Goal: Information Seeking & Learning: Check status

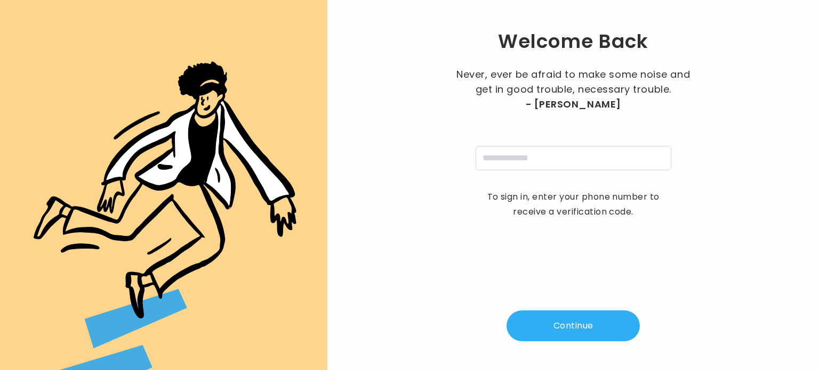
click at [515, 136] on div "Never, ever be afraid to make some noise and get in good trouble, necessary tro…" at bounding box center [573, 118] width 240 height 103
click at [509, 156] on input "tel" at bounding box center [573, 158] width 196 height 25
type input "**********"
click at [554, 326] on button "Continue" at bounding box center [572, 326] width 133 height 31
type input "*"
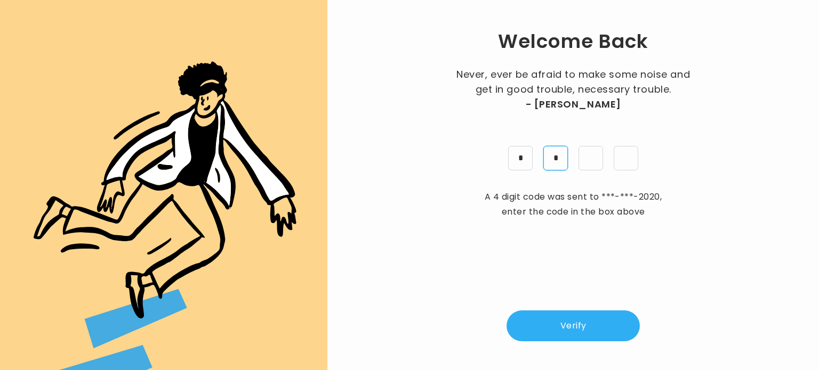
type input "*"
click at [554, 326] on button "Verify" at bounding box center [572, 326] width 133 height 31
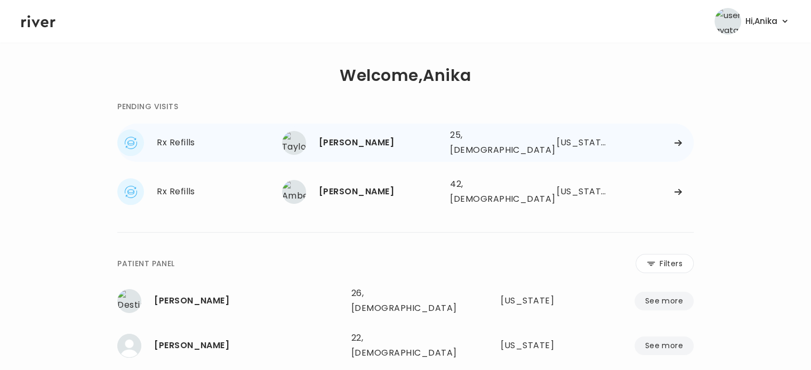
click at [402, 137] on div "Taylor Sterner" at bounding box center [380, 142] width 123 height 15
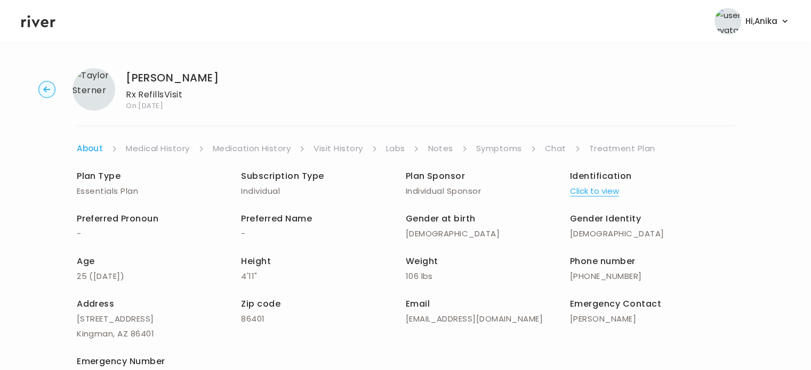
click at [158, 144] on link "Medical History" at bounding box center [157, 148] width 63 height 15
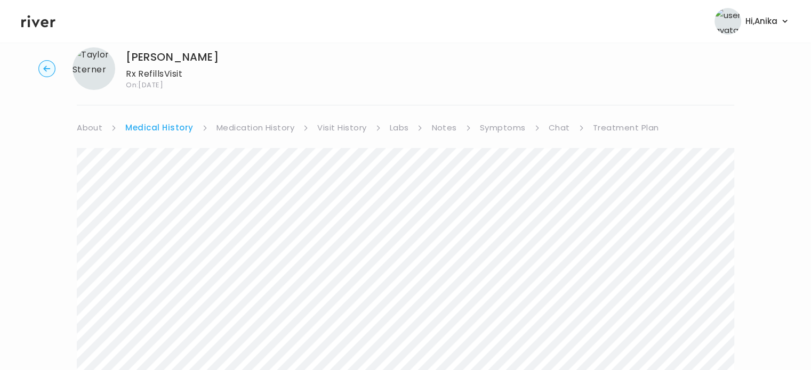
scroll to position [11, 0]
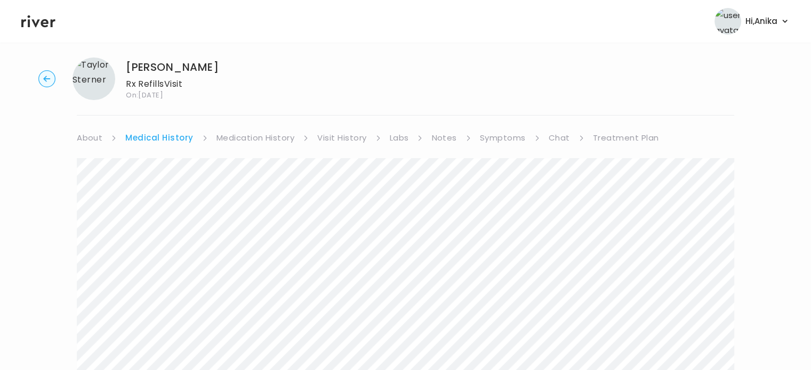
click at [256, 132] on link "Medication History" at bounding box center [255, 138] width 78 height 15
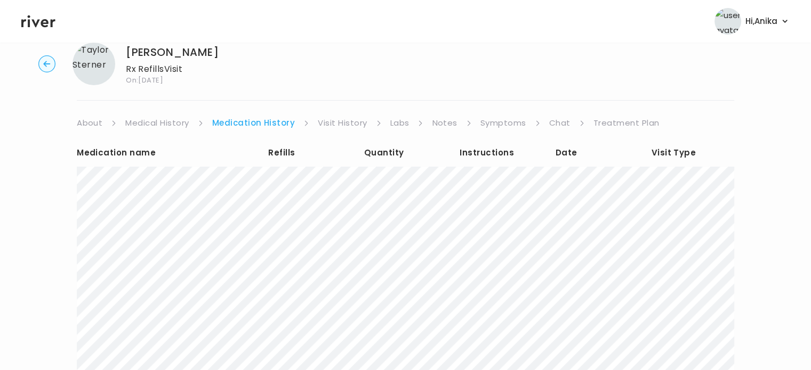
scroll to position [37, 0]
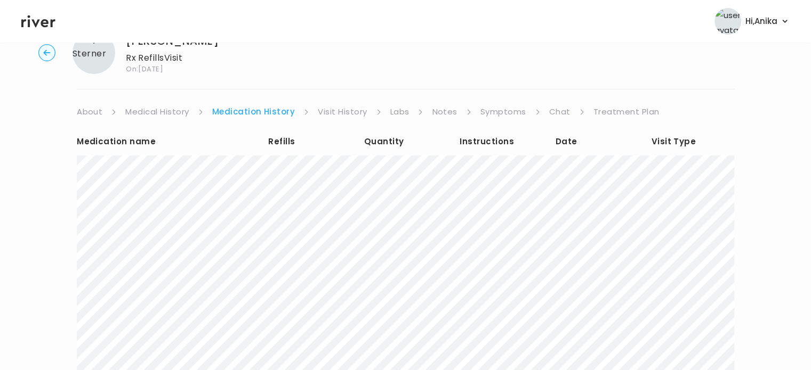
click at [342, 116] on link "Visit History" at bounding box center [342, 111] width 49 height 15
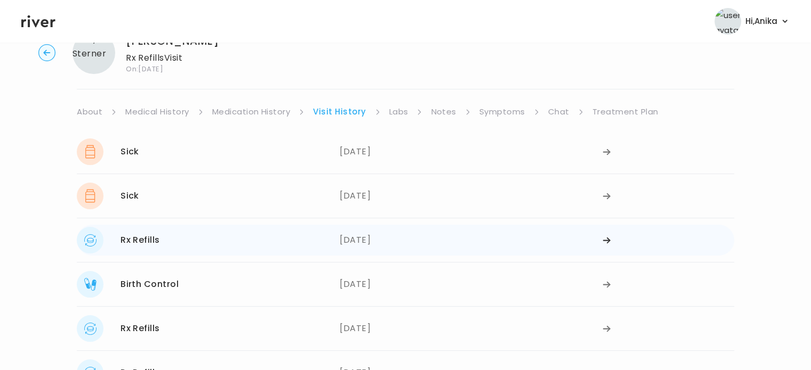
click at [382, 243] on div "06/11/2025" at bounding box center [470, 240] width 263 height 27
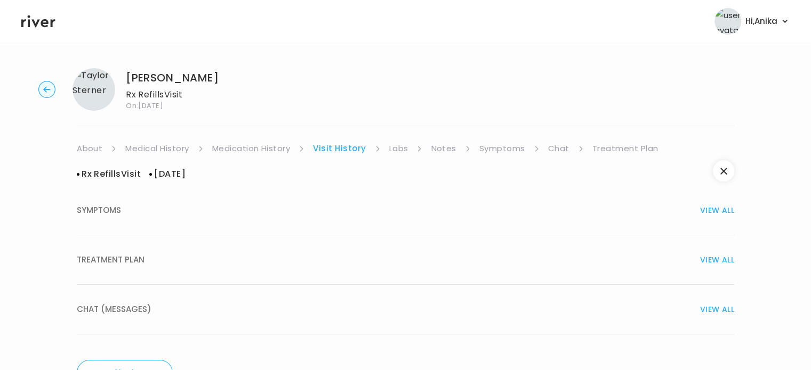
click at [359, 258] on div "TREATMENT PLAN VIEW ALL" at bounding box center [405, 260] width 657 height 15
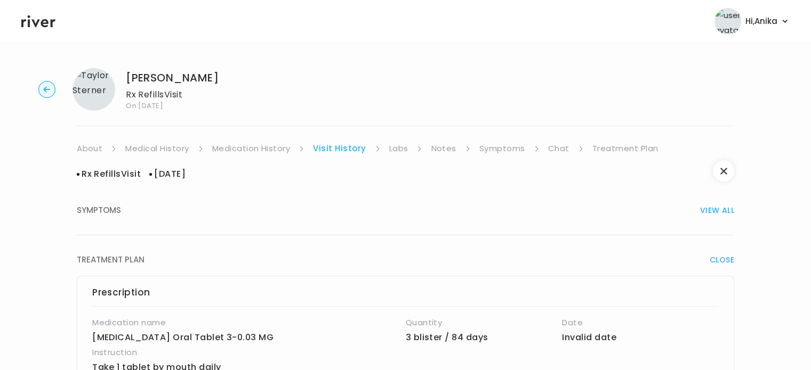
click at [260, 151] on link "Medication History" at bounding box center [251, 148] width 78 height 15
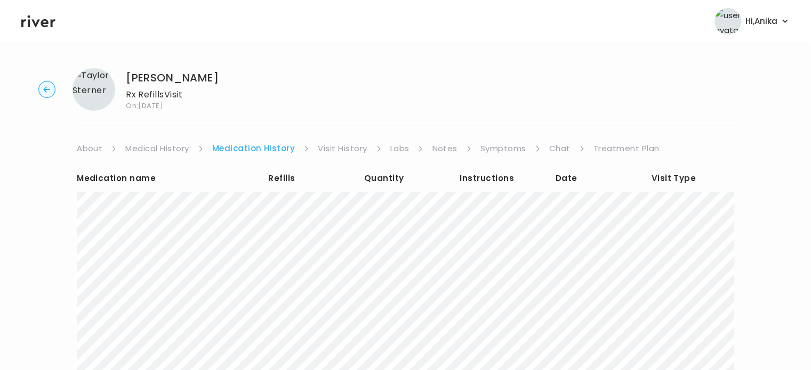
click at [341, 149] on link "Visit History" at bounding box center [342, 148] width 49 height 15
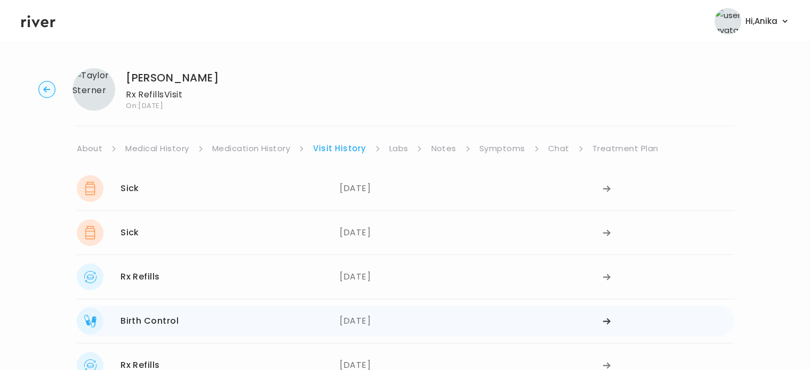
click at [353, 313] on div "03/27/2025" at bounding box center [470, 321] width 263 height 27
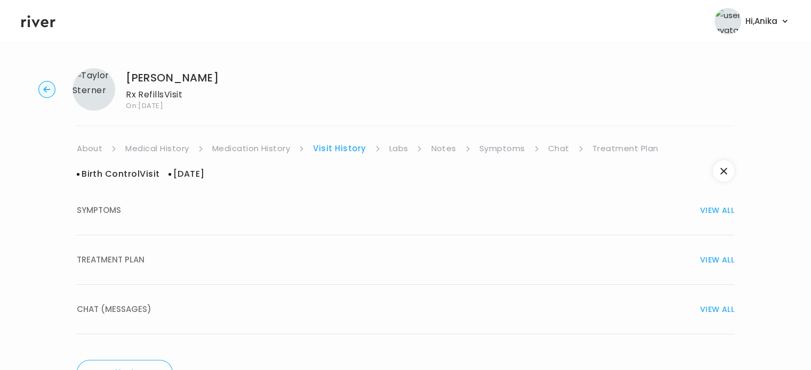
click at [404, 254] on div "TREATMENT PLAN VIEW ALL" at bounding box center [405, 260] width 657 height 15
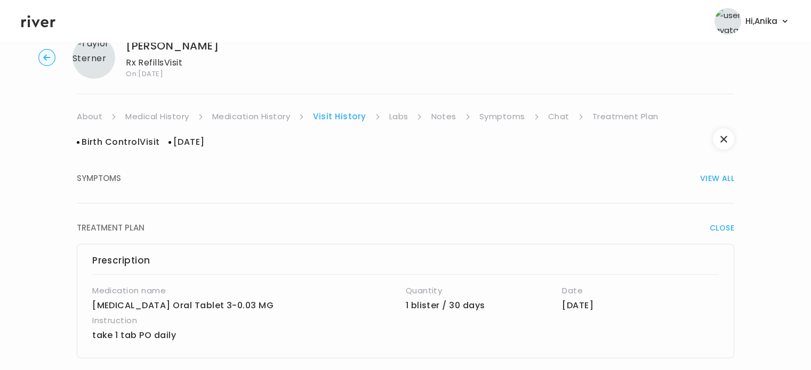
scroll to position [31, 0]
click at [726, 181] on span "VIEW ALL" at bounding box center [717, 179] width 34 height 15
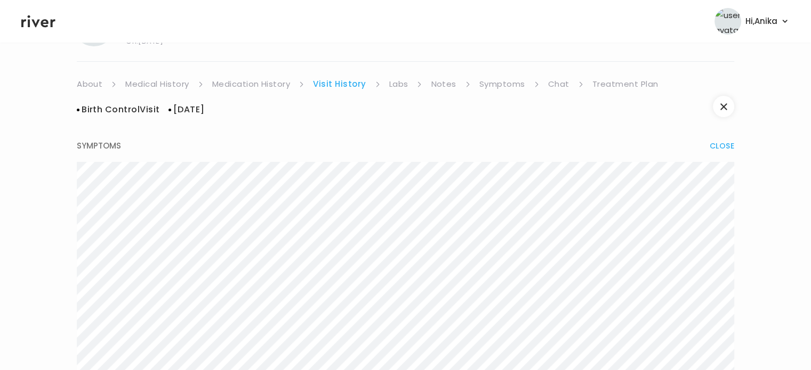
scroll to position [0, 0]
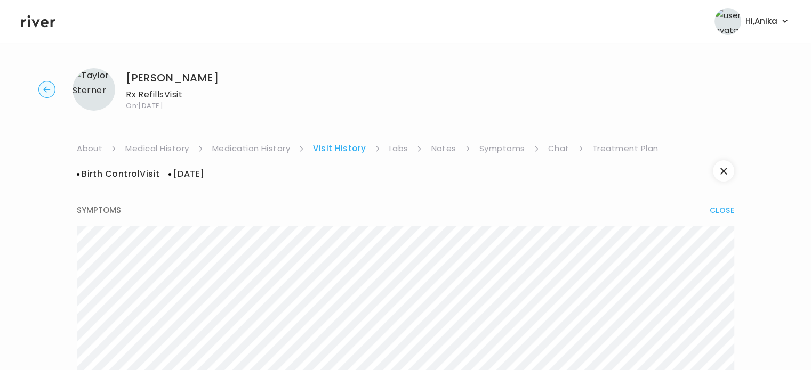
click at [495, 149] on link "Symptoms" at bounding box center [502, 148] width 46 height 15
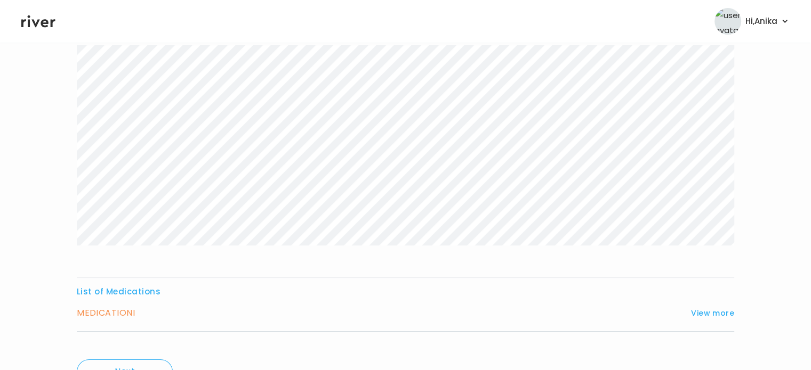
scroll to position [177, 0]
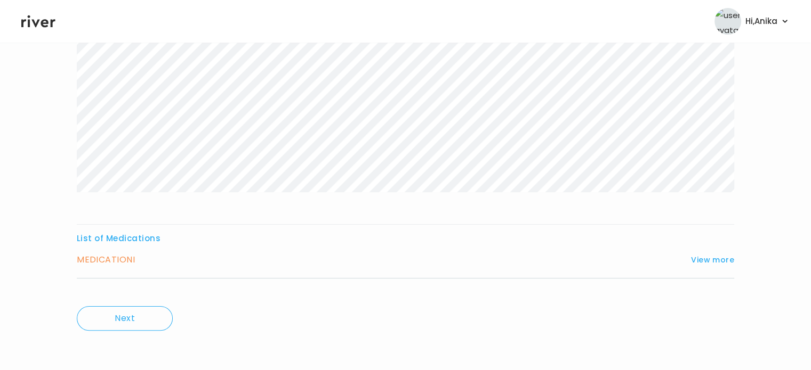
click at [706, 251] on div "List of Medications MEDICATION I View more Who originally prescribed the medica…" at bounding box center [405, 254] width 657 height 47
click at [706, 260] on button "View more" at bounding box center [712, 260] width 43 height 13
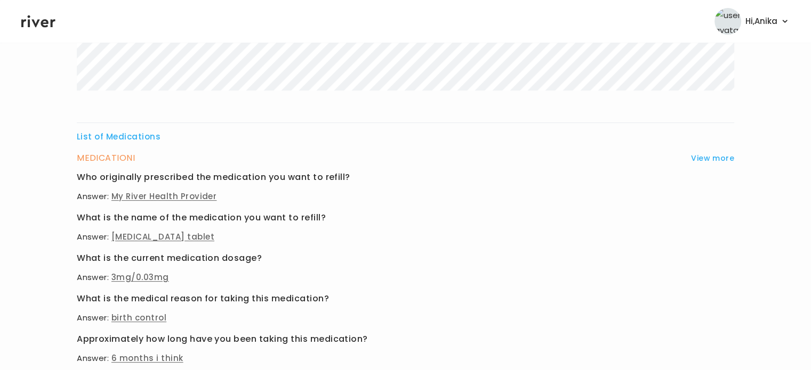
scroll to position [463, 0]
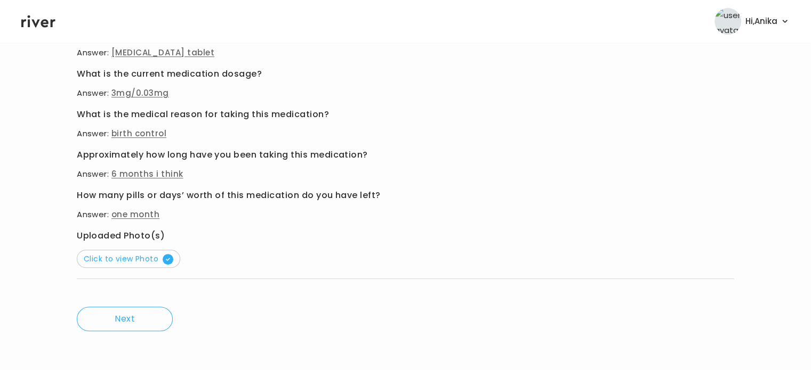
click at [141, 264] on button "Click to view Photo" at bounding box center [128, 259] width 103 height 18
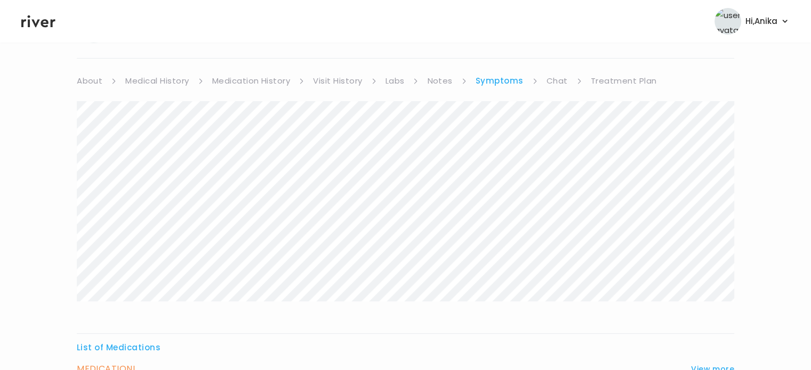
scroll to position [0, 0]
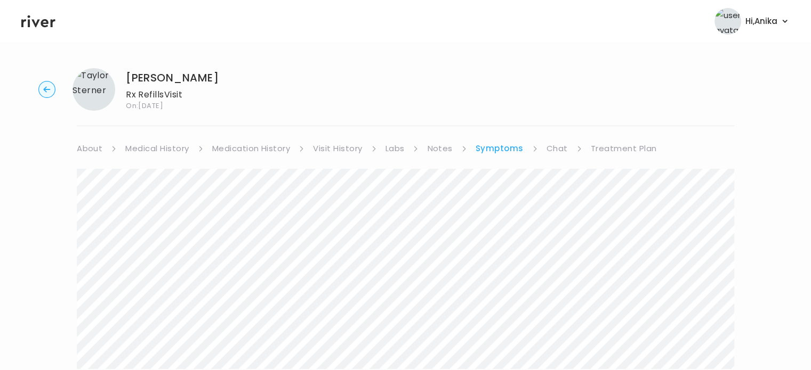
click at [328, 147] on link "Visit History" at bounding box center [337, 148] width 49 height 15
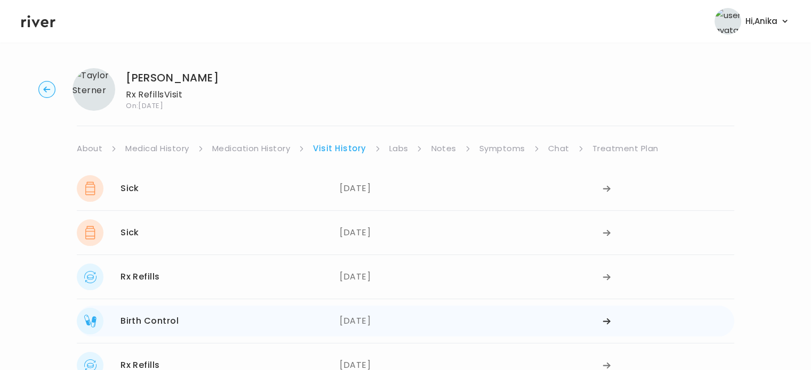
click at [605, 323] on icon at bounding box center [606, 322] width 9 height 8
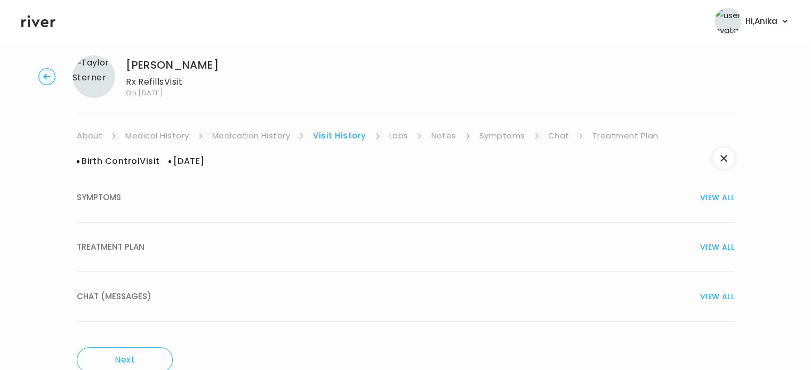
scroll to position [25, 0]
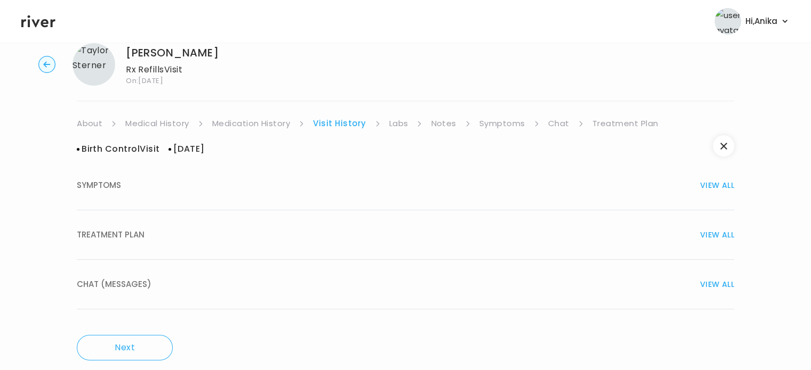
click at [712, 198] on button "SYMPTOMS VIEW ALL" at bounding box center [405, 186] width 657 height 50
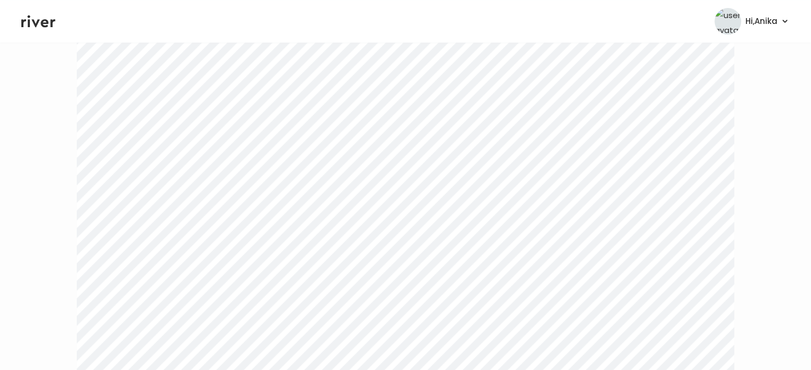
scroll to position [0, 0]
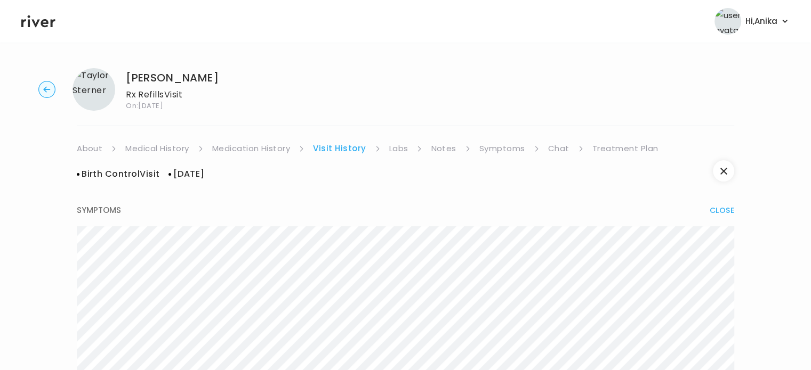
click at [603, 148] on link "Treatment Plan" at bounding box center [625, 148] width 66 height 15
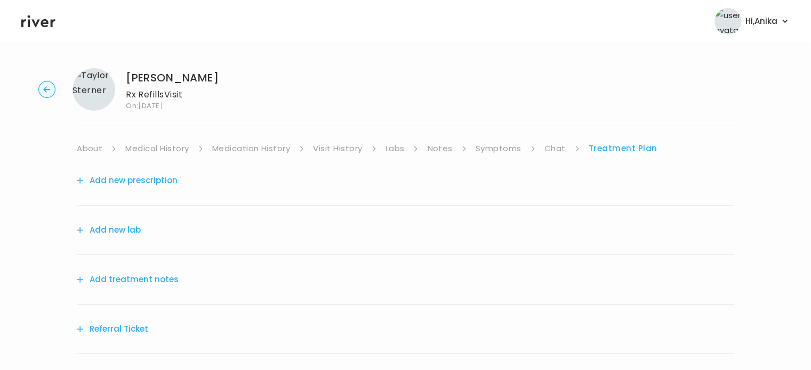
click at [149, 278] on button "Add treatment notes" at bounding box center [128, 279] width 102 height 15
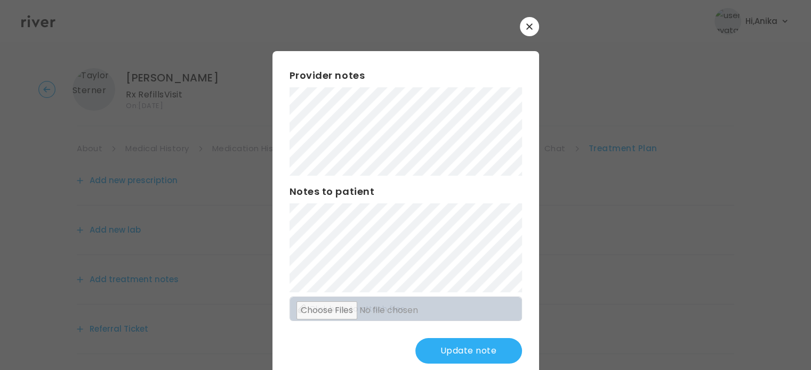
click at [437, 342] on button "Update note" at bounding box center [468, 351] width 107 height 26
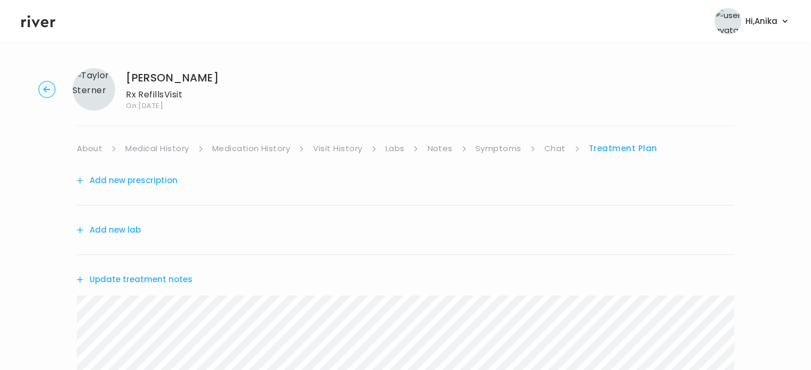
click at [156, 181] on button "Add new prescription" at bounding box center [127, 180] width 101 height 15
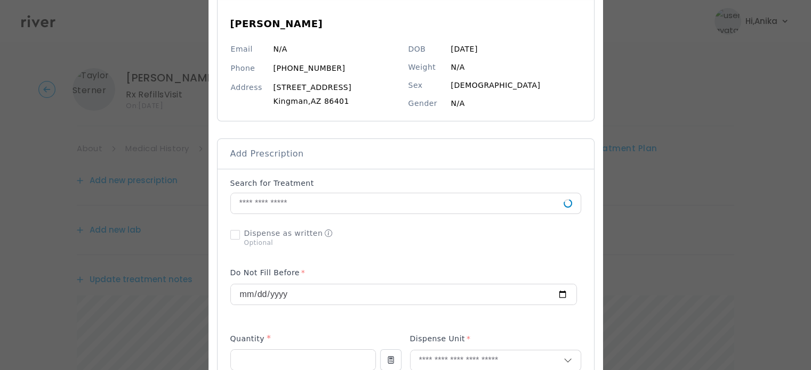
scroll to position [96, 0]
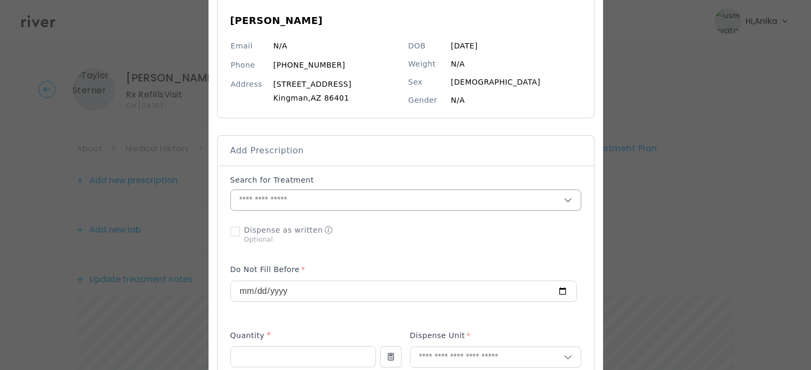
click at [294, 202] on input "text" at bounding box center [397, 200] width 333 height 20
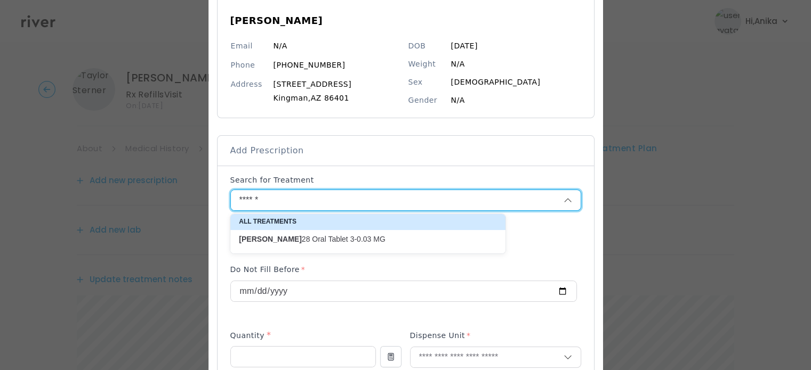
click at [305, 234] on p "Yasmin 28 Oral Tablet 3-0.03 MG" at bounding box center [361, 239] width 245 height 10
type input "**********"
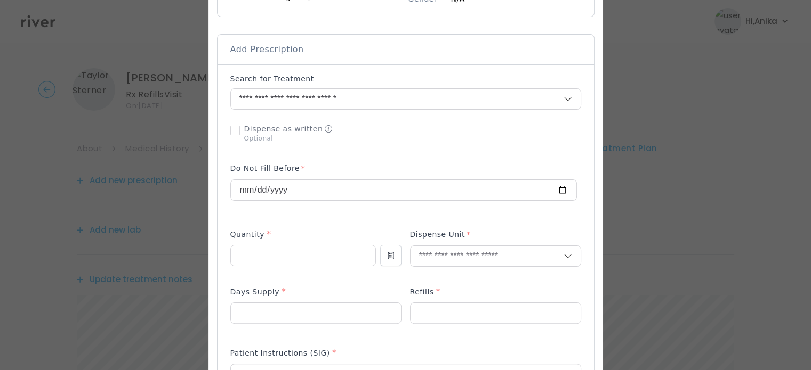
scroll to position [223, 0]
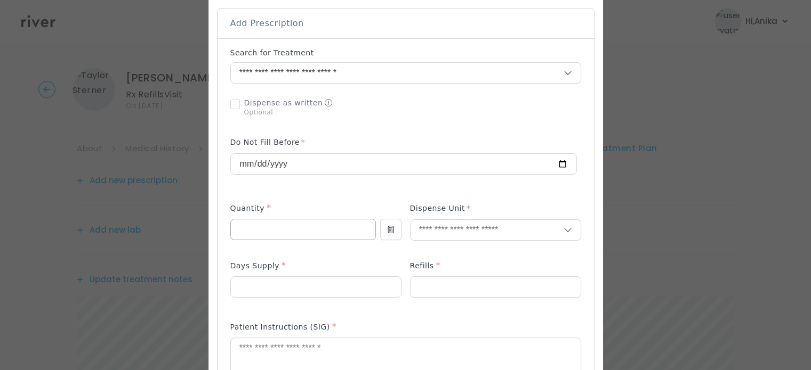
click at [313, 231] on input "number" at bounding box center [303, 230] width 144 height 20
type input "*"
click at [430, 234] on input "text" at bounding box center [486, 230] width 153 height 20
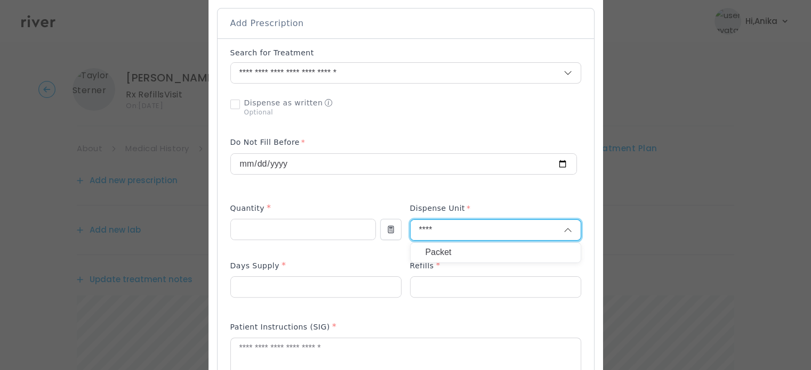
type input "****"
click at [433, 253] on p "Packet" at bounding box center [495, 252] width 140 height 15
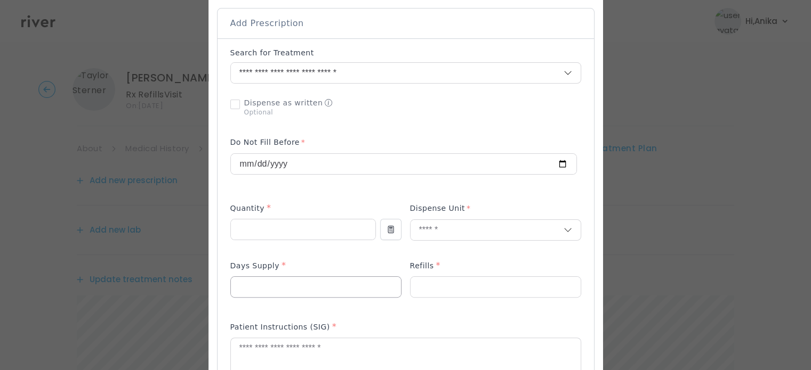
click at [342, 279] on input "number" at bounding box center [316, 287] width 170 height 20
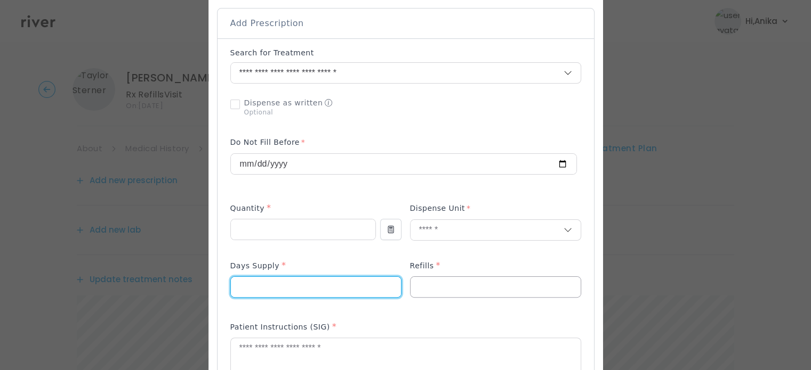
type input "**"
click at [434, 294] on input "number" at bounding box center [495, 287] width 170 height 20
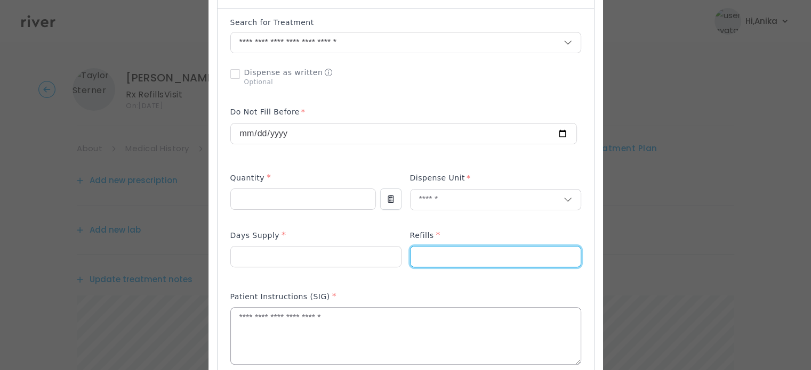
scroll to position [258, 0]
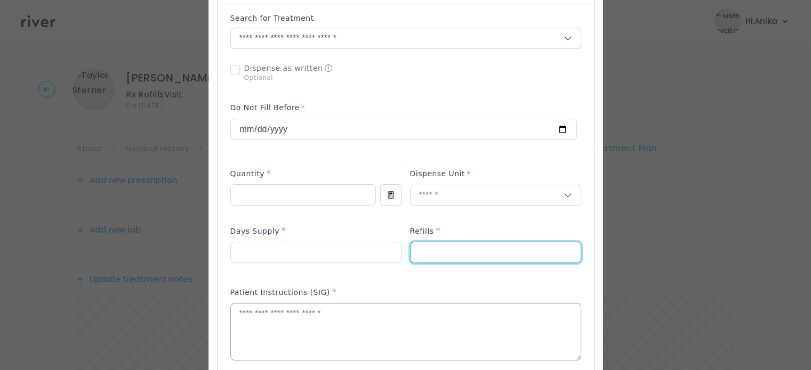
type input "*"
click at [385, 315] on textarea at bounding box center [406, 332] width 350 height 56
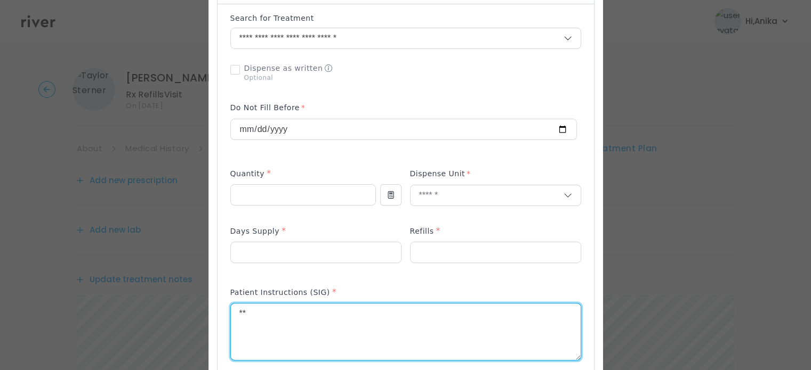
type textarea "*"
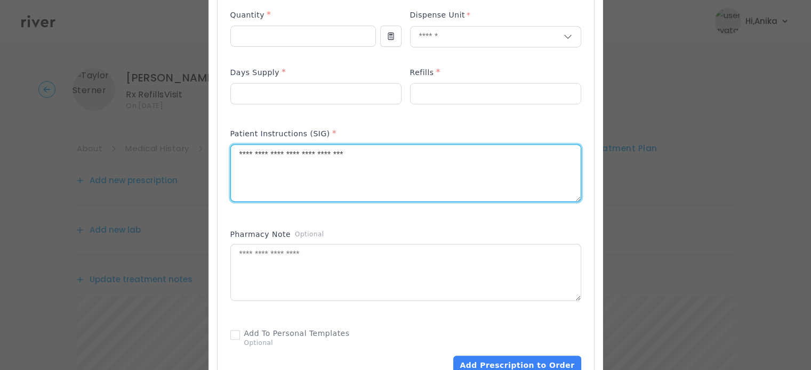
scroll to position [434, 0]
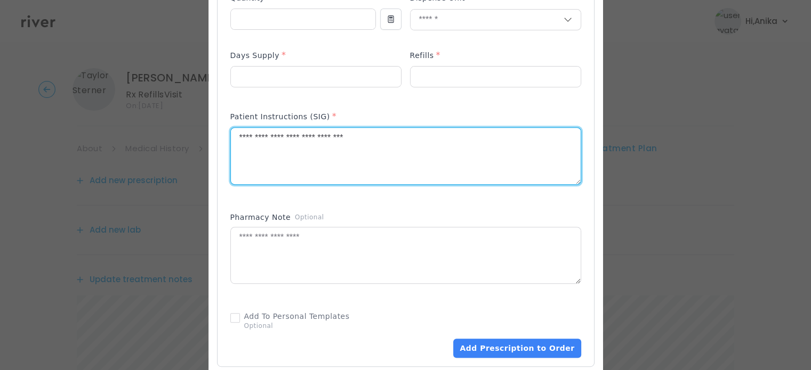
type textarea "**********"
click at [505, 336] on div "Add Prescription to Order" at bounding box center [405, 332] width 351 height 51
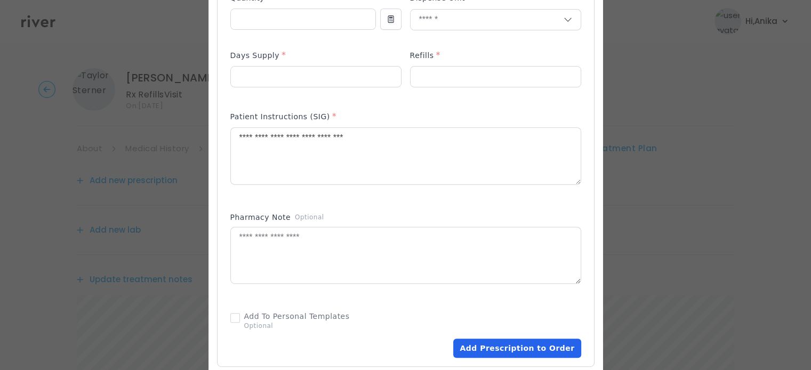
click at [503, 345] on button "Add Prescription to Order" at bounding box center [516, 348] width 127 height 19
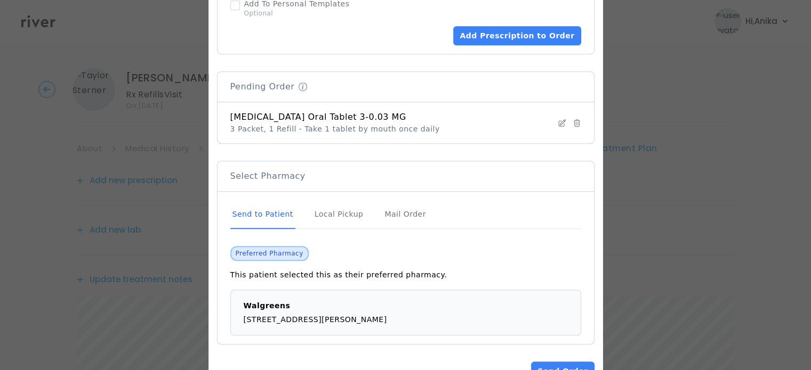
scroll to position [780, 0]
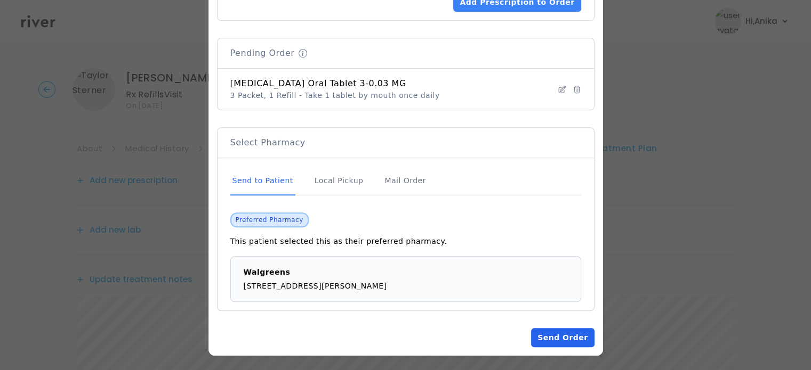
click at [548, 332] on button "Send Order" at bounding box center [562, 337] width 63 height 19
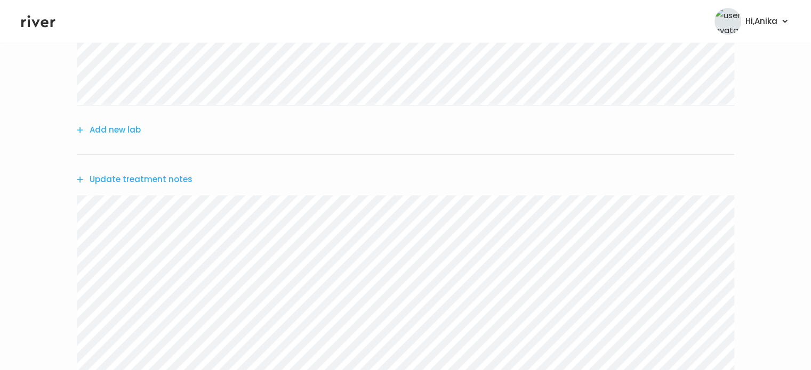
scroll to position [225, 0]
click at [154, 168] on button "Update treatment notes" at bounding box center [135, 163] width 116 height 15
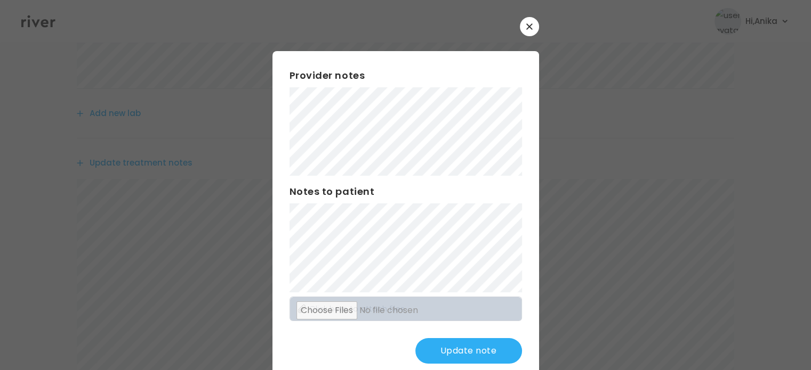
click at [454, 355] on button "Update note" at bounding box center [468, 351] width 107 height 26
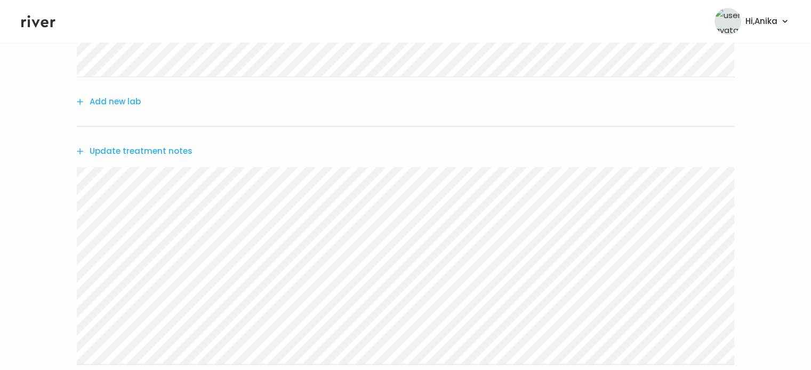
scroll to position [241, 0]
click at [175, 144] on button "Update treatment notes" at bounding box center [135, 147] width 116 height 15
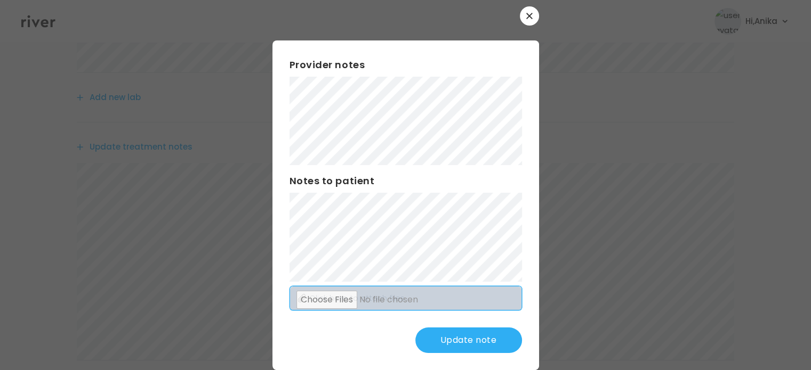
scroll to position [12, 0]
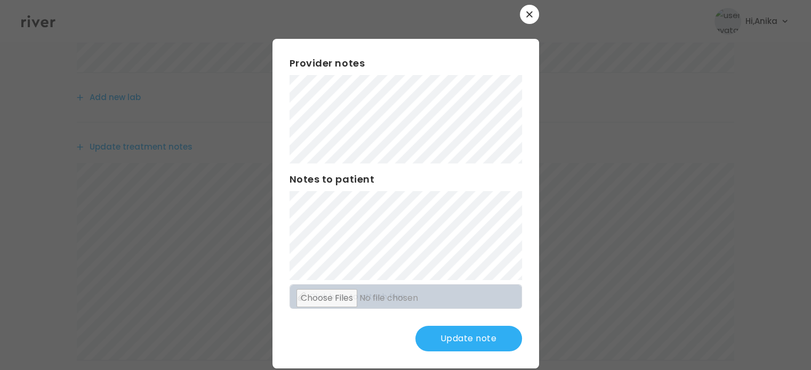
click at [453, 343] on button "Update note" at bounding box center [468, 339] width 107 height 26
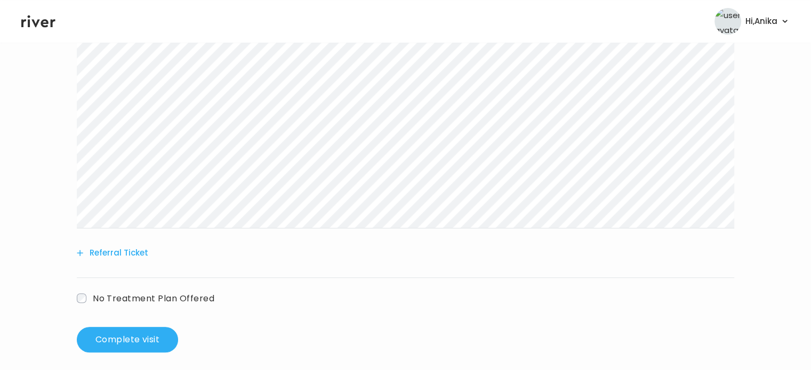
scroll to position [382, 0]
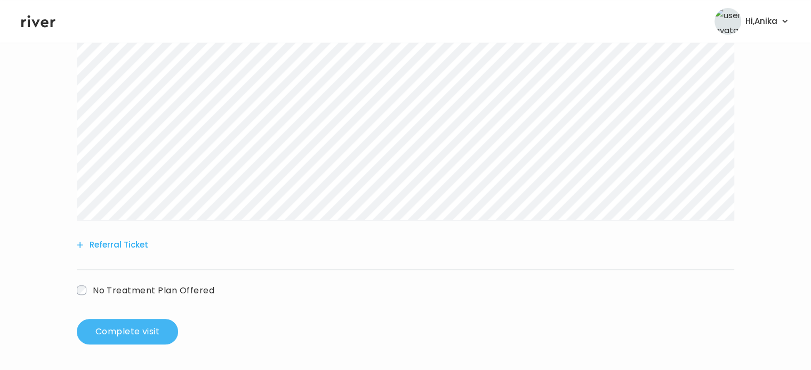
click at [133, 333] on button "Complete visit" at bounding box center [127, 332] width 101 height 26
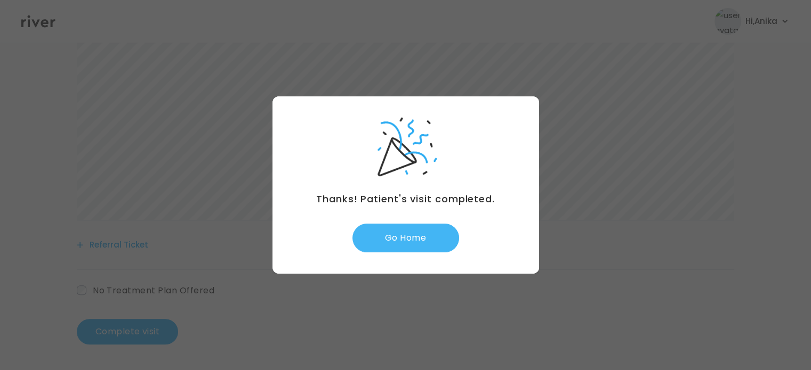
click at [412, 242] on button "Go Home" at bounding box center [405, 238] width 107 height 29
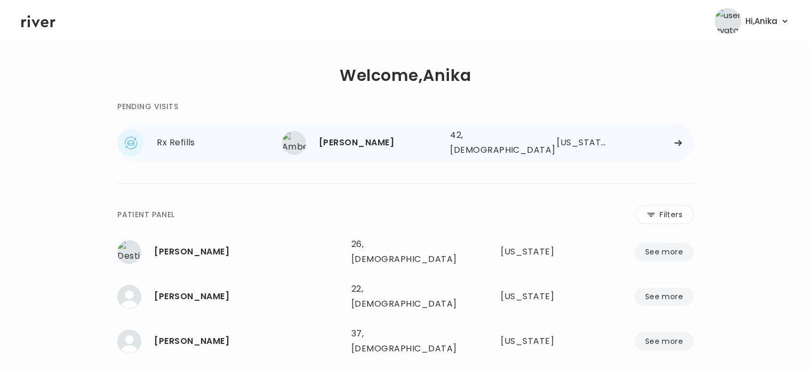
click at [405, 148] on div "[PERSON_NAME] 42, [DEMOGRAPHIC_DATA] See more" at bounding box center [361, 143] width 159 height 24
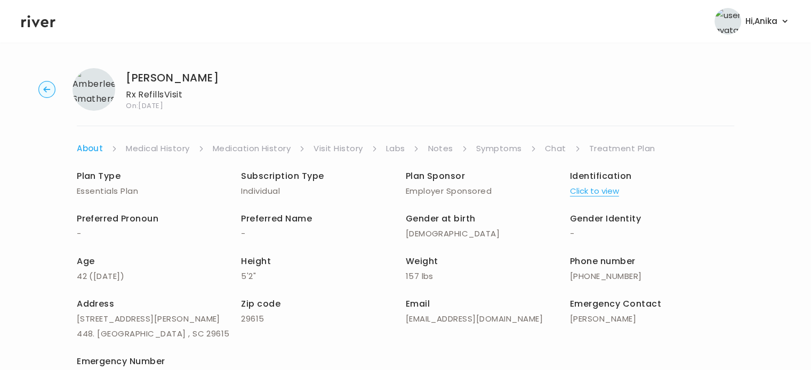
click at [512, 151] on link "Symptoms" at bounding box center [499, 148] width 46 height 15
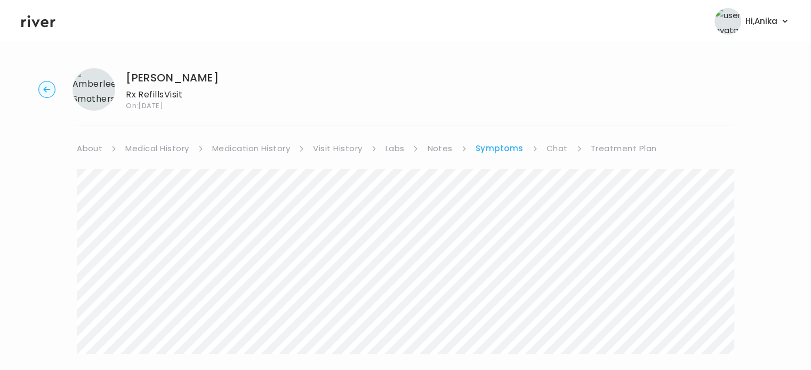
click at [248, 148] on link "Medication History" at bounding box center [251, 148] width 78 height 15
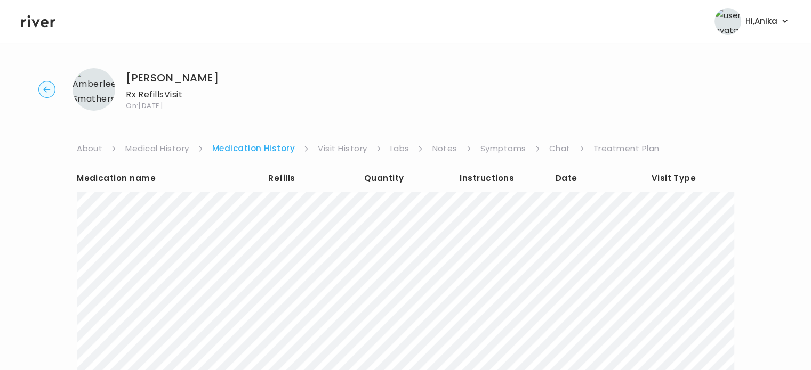
click at [509, 145] on link "Symptoms" at bounding box center [503, 148] width 46 height 15
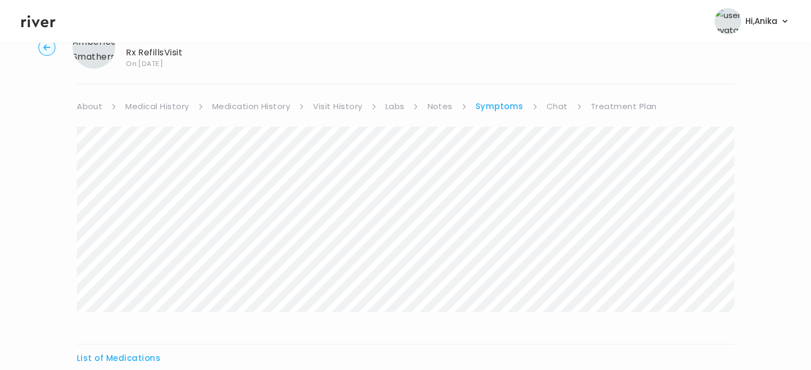
scroll to position [53, 0]
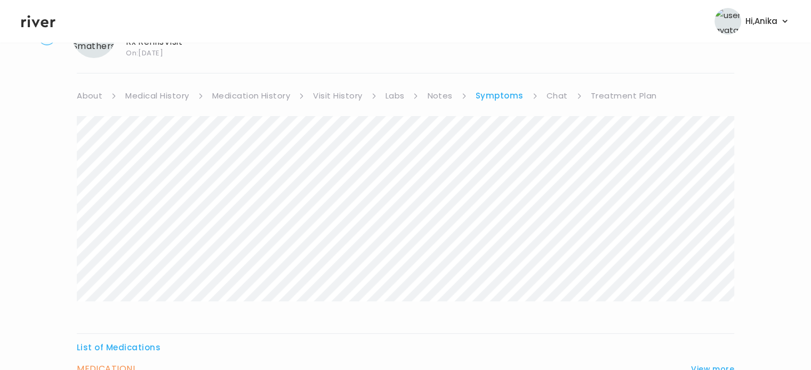
click at [546, 95] on link "Chat" at bounding box center [556, 95] width 21 height 15
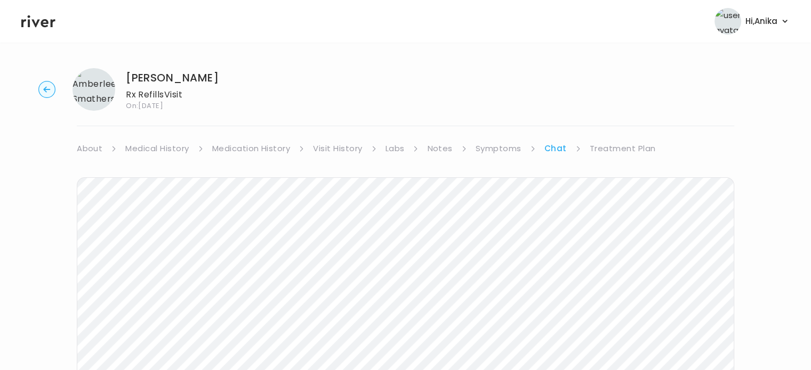
click at [391, 151] on link "Labs" at bounding box center [394, 148] width 19 height 15
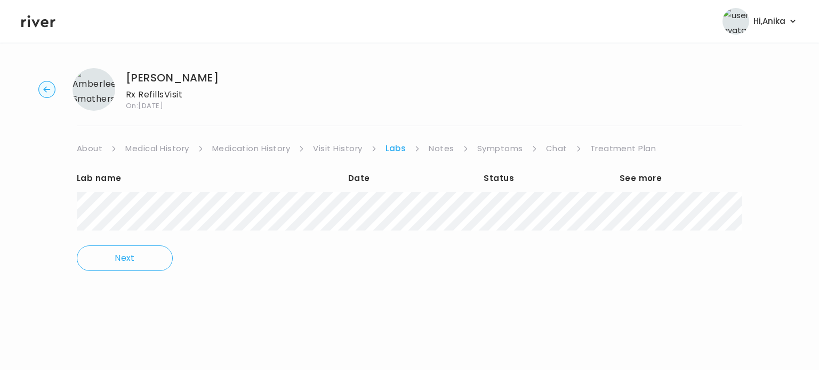
click at [493, 145] on link "Symptoms" at bounding box center [500, 148] width 46 height 15
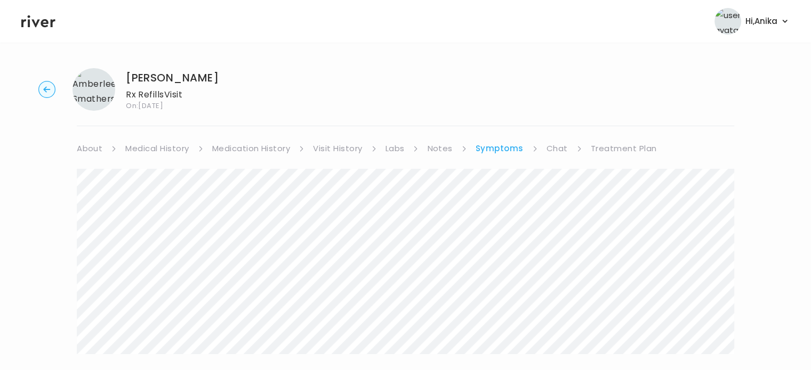
click at [552, 147] on link "Chat" at bounding box center [556, 148] width 21 height 15
click at [174, 149] on link "Medical History" at bounding box center [156, 148] width 63 height 15
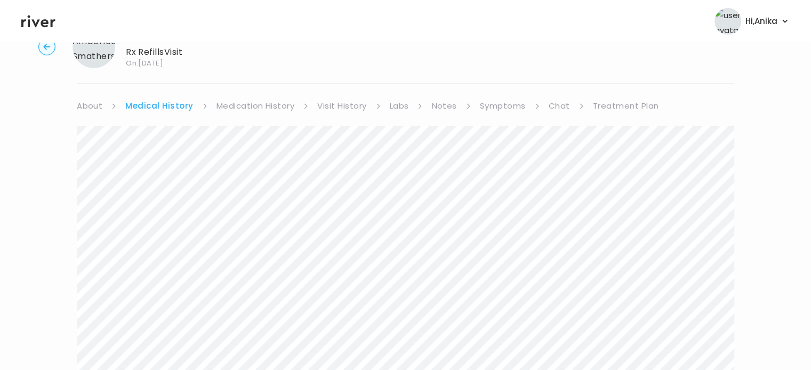
scroll to position [30, 0]
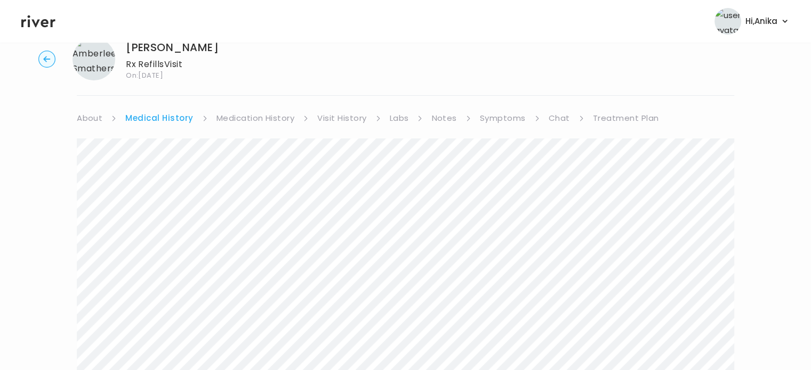
click at [523, 119] on li "Symptoms" at bounding box center [510, 118] width 60 height 15
click at [506, 117] on link "Symptoms" at bounding box center [503, 118] width 46 height 15
click at [548, 111] on link "Chat" at bounding box center [556, 118] width 21 height 15
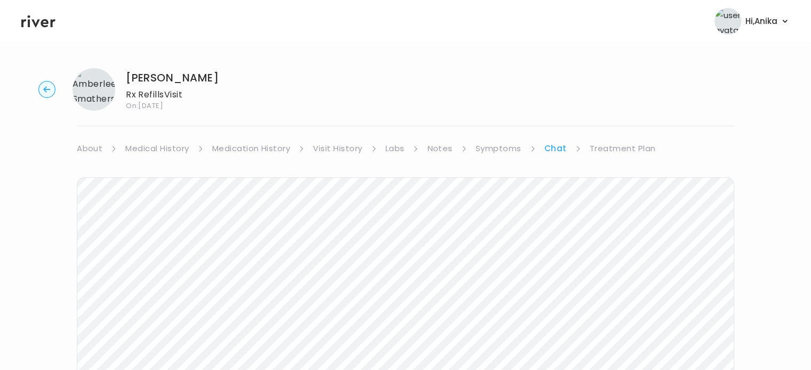
click at [602, 154] on link "Treatment Plan" at bounding box center [622, 148] width 66 height 15
click at [158, 285] on button "Add treatment notes" at bounding box center [128, 279] width 102 height 15
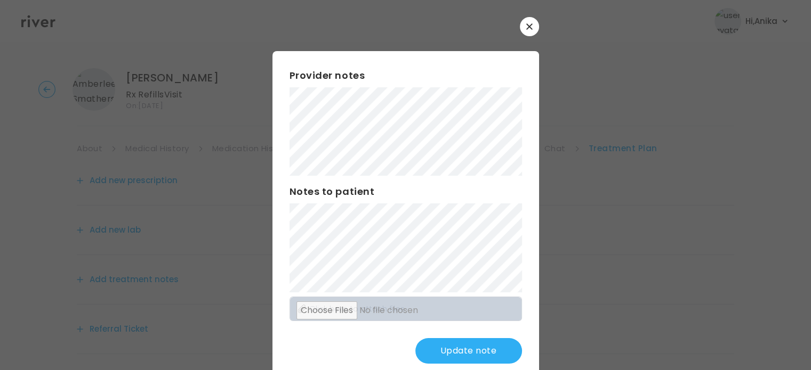
click at [455, 351] on button "Update note" at bounding box center [468, 351] width 107 height 26
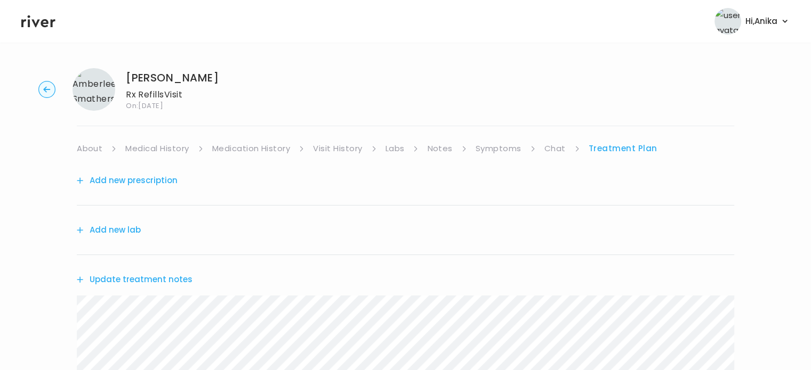
click at [480, 151] on link "Symptoms" at bounding box center [498, 148] width 46 height 15
click at [595, 149] on link "Treatment Plan" at bounding box center [623, 148] width 66 height 15
click at [157, 276] on button "Update treatment notes" at bounding box center [135, 279] width 116 height 15
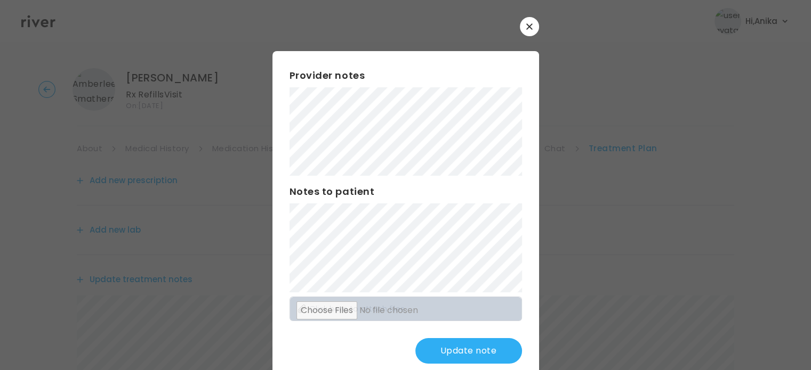
click at [446, 353] on button "Update note" at bounding box center [468, 351] width 107 height 26
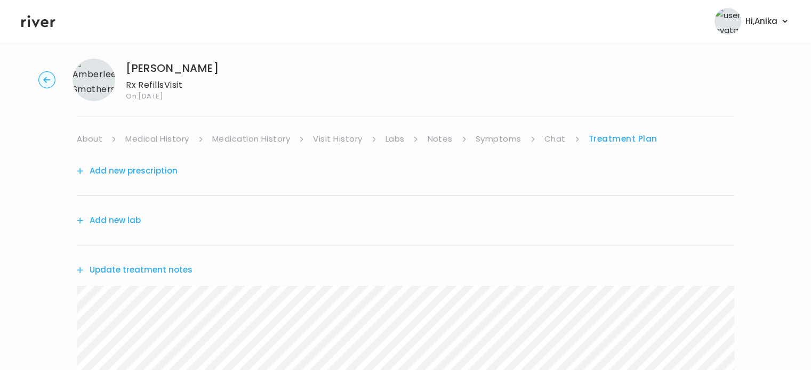
scroll to position [9, 0]
click at [561, 142] on link "Chat" at bounding box center [554, 139] width 21 height 15
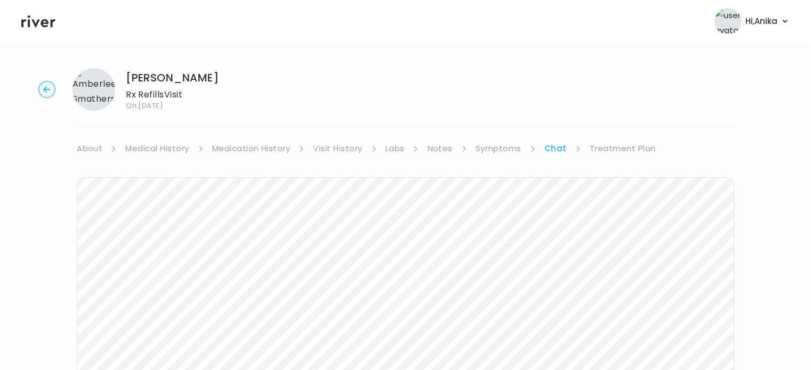
click at [614, 149] on link "Treatment Plan" at bounding box center [622, 148] width 66 height 15
click at [171, 284] on button "Update treatment notes" at bounding box center [135, 279] width 116 height 15
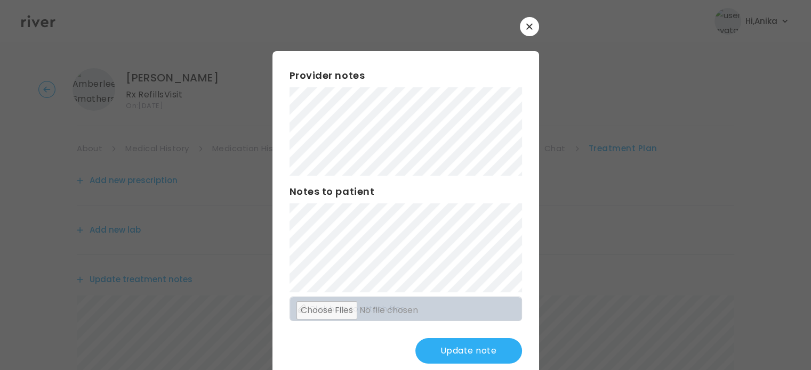
click at [484, 353] on button "Update note" at bounding box center [468, 351] width 107 height 26
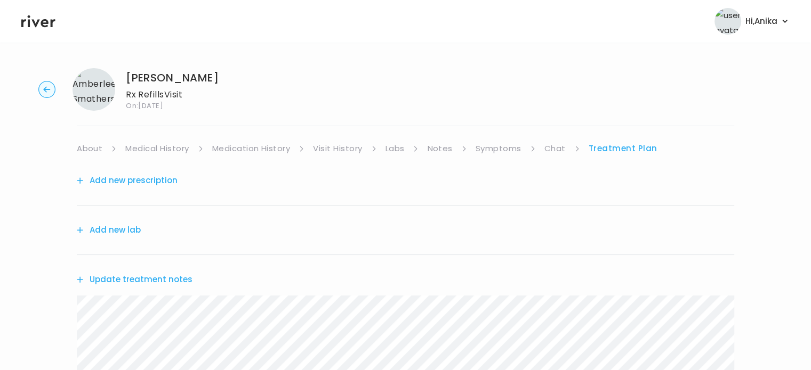
click at [507, 147] on link "Symptoms" at bounding box center [498, 148] width 46 height 15
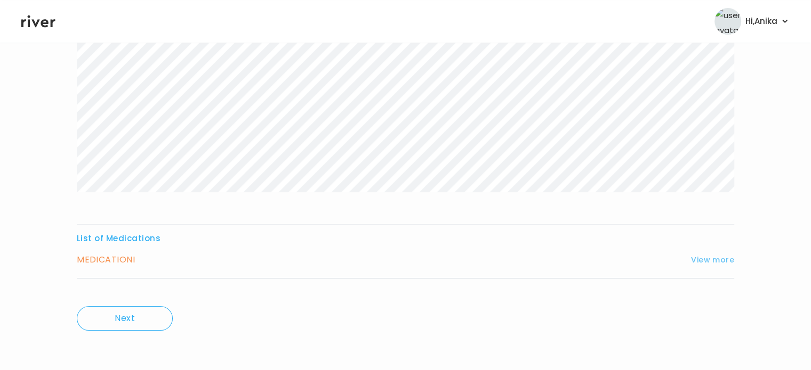
click at [702, 262] on button "View more" at bounding box center [712, 260] width 43 height 13
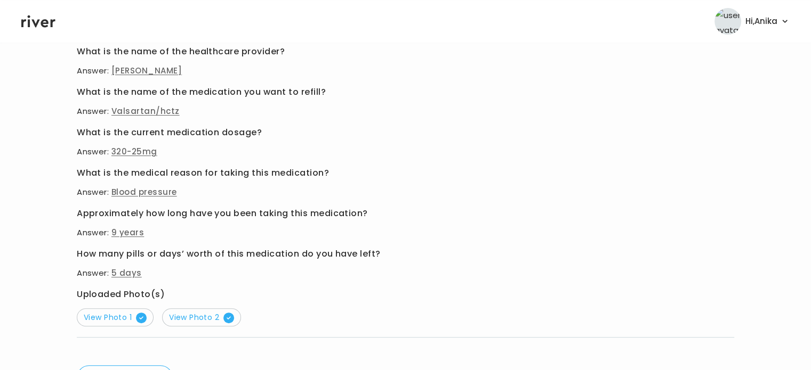
scroll to position [459, 0]
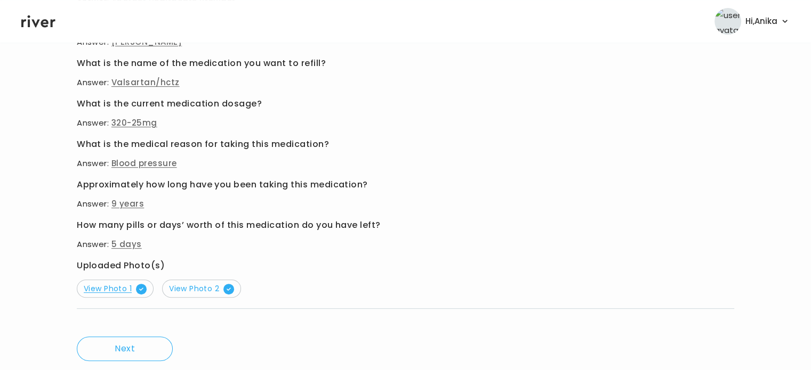
click at [120, 291] on span "View Photo 1" at bounding box center [115, 289] width 63 height 11
click at [201, 291] on span "View Photo 2" at bounding box center [201, 289] width 65 height 11
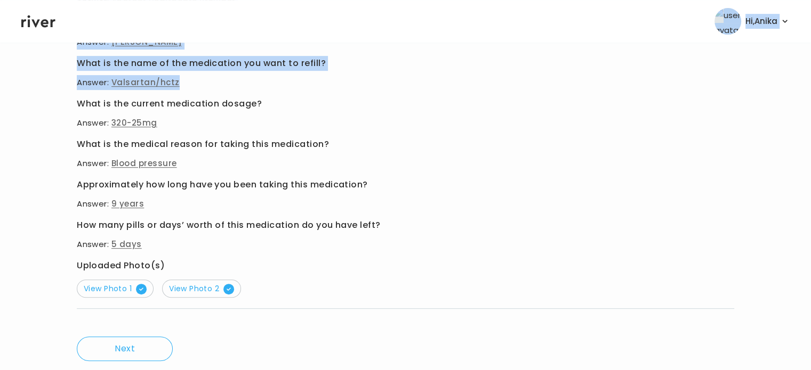
drag, startPoint x: 533, startPoint y: 28, endPoint x: 538, endPoint y: 24, distance: 6.0
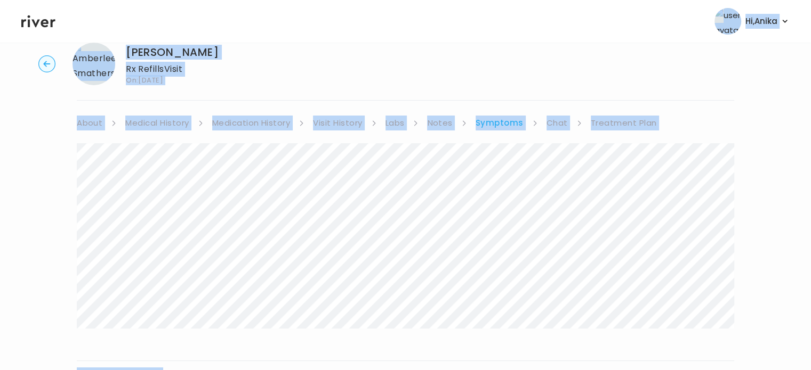
scroll to position [0, 0]
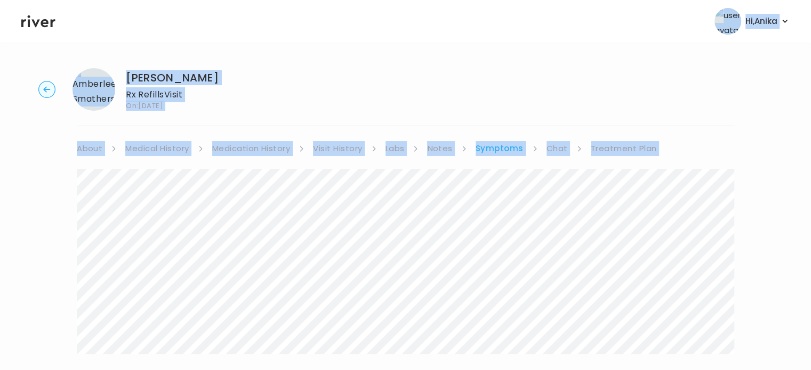
click at [613, 147] on link "Treatment Plan" at bounding box center [623, 148] width 66 height 15
click at [605, 147] on link "Treatment Plan" at bounding box center [622, 148] width 69 height 15
click at [741, 148] on div "[PERSON_NAME] Rx Refills Visit On: [DATE] About Medical History Medication Hist…" at bounding box center [405, 328] width 811 height 537
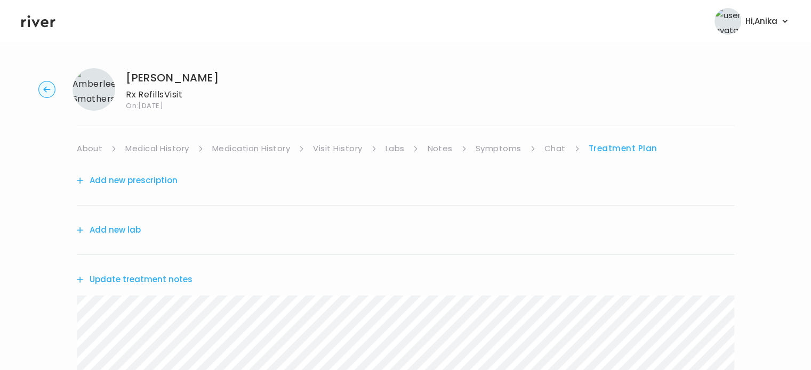
click at [149, 285] on button "Update treatment notes" at bounding box center [135, 279] width 116 height 15
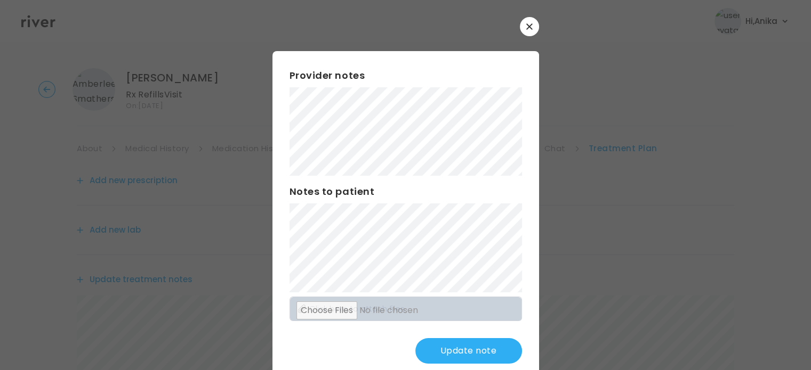
click at [458, 352] on button "Update note" at bounding box center [468, 351] width 107 height 26
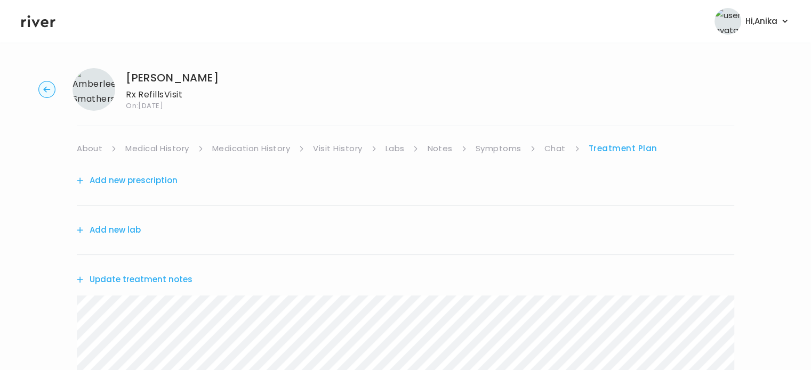
click at [151, 175] on button "Add new prescription" at bounding box center [127, 180] width 101 height 15
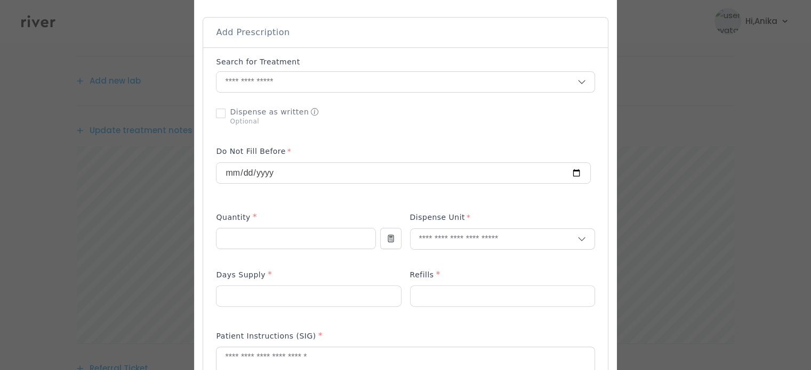
scroll to position [238, 0]
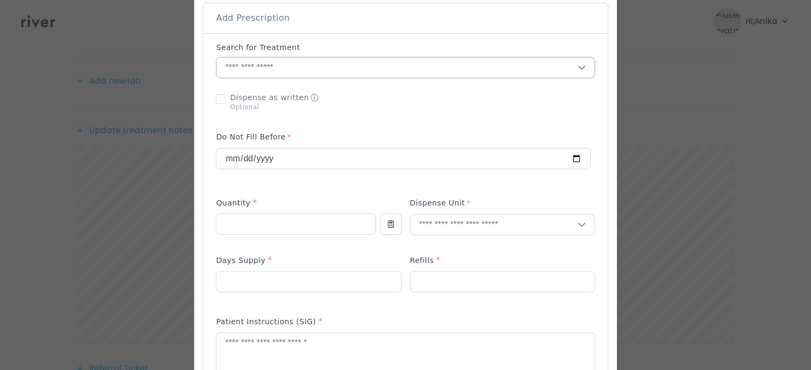
click at [286, 66] on input "text" at bounding box center [396, 68] width 360 height 20
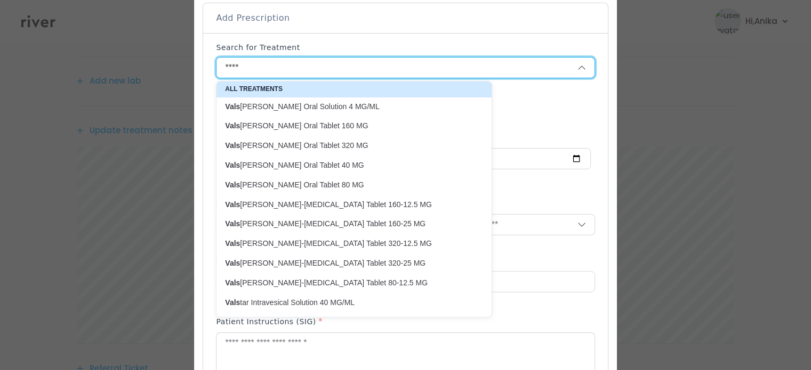
click at [365, 269] on p "Vals [PERSON_NAME]-[MEDICAL_DATA] Tablet 320-25 MG" at bounding box center [347, 263] width 258 height 14
type input "**********"
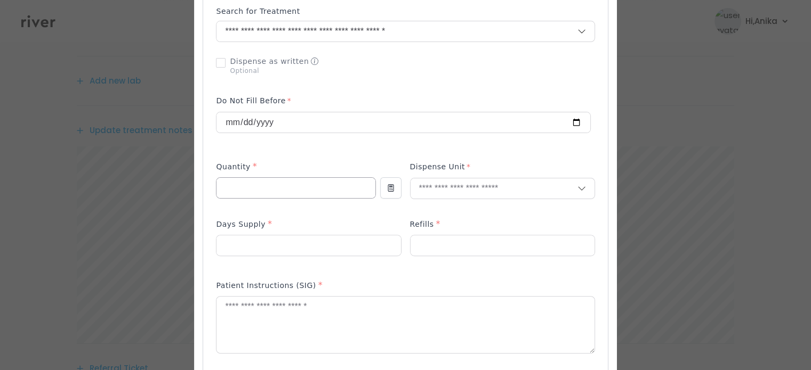
scroll to position [294, 0]
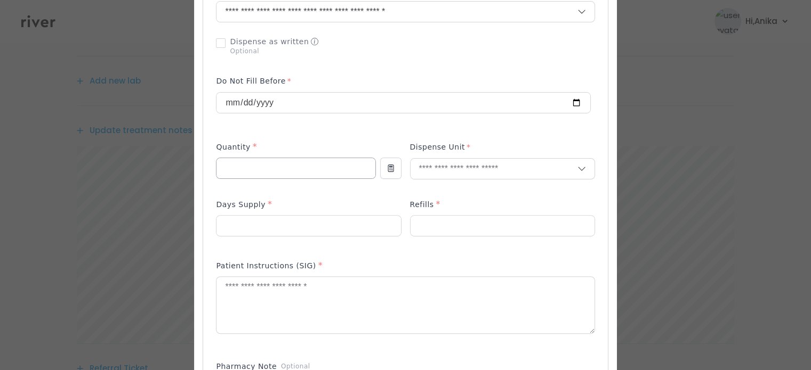
click at [325, 164] on input "number" at bounding box center [295, 168] width 158 height 20
type input "**"
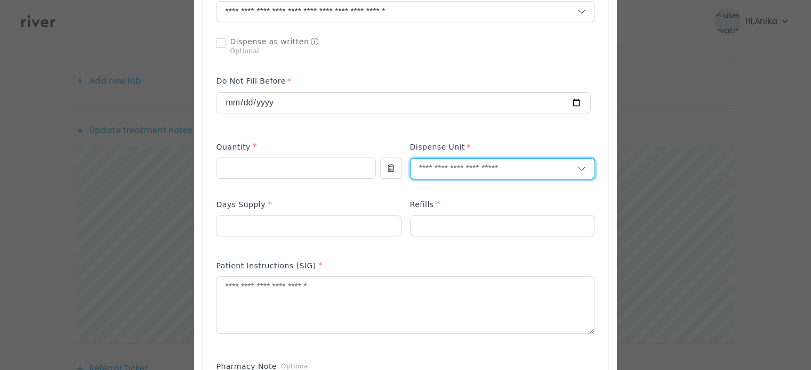
click at [428, 167] on input "text" at bounding box center [493, 169] width 167 height 20
type input "******"
click at [431, 185] on p "Tablet" at bounding box center [481, 191] width 140 height 15
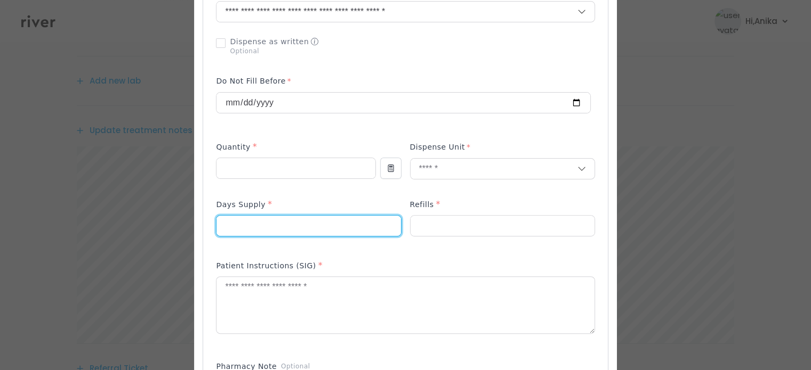
click at [350, 217] on input "number" at bounding box center [308, 226] width 184 height 20
type input "**"
click at [450, 217] on input "number" at bounding box center [502, 226] width 184 height 20
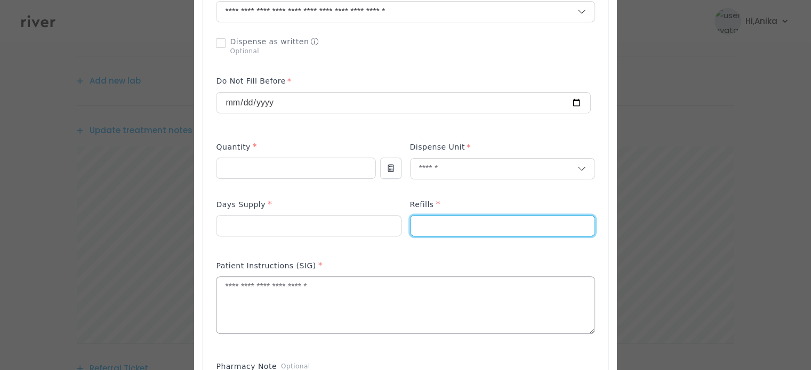
type input "*"
click at [431, 302] on textarea at bounding box center [404, 305] width 377 height 56
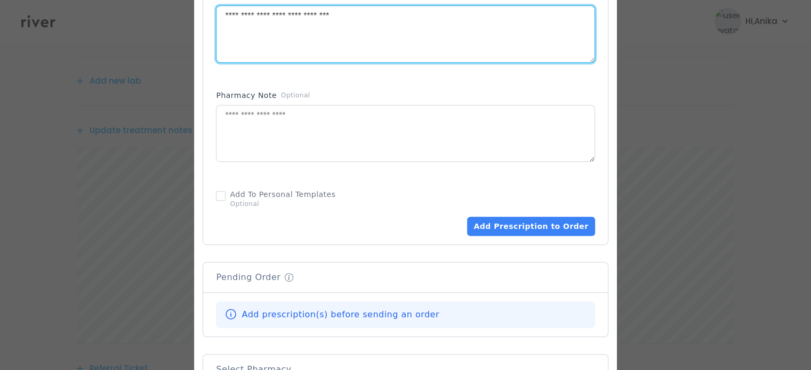
scroll to position [577, 0]
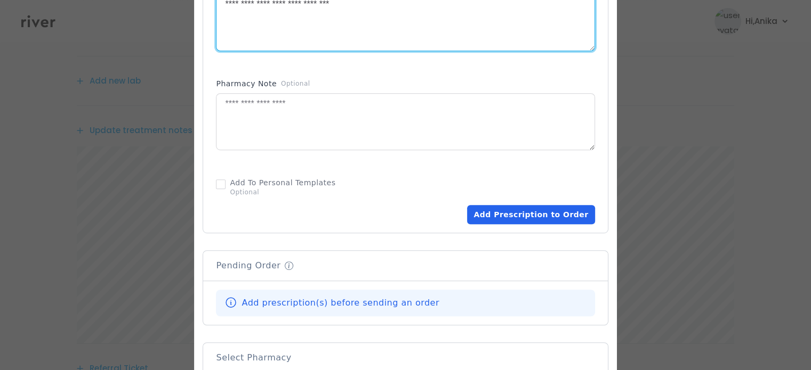
type textarea "**********"
click at [498, 215] on button "Add Prescription to Order" at bounding box center [530, 214] width 127 height 19
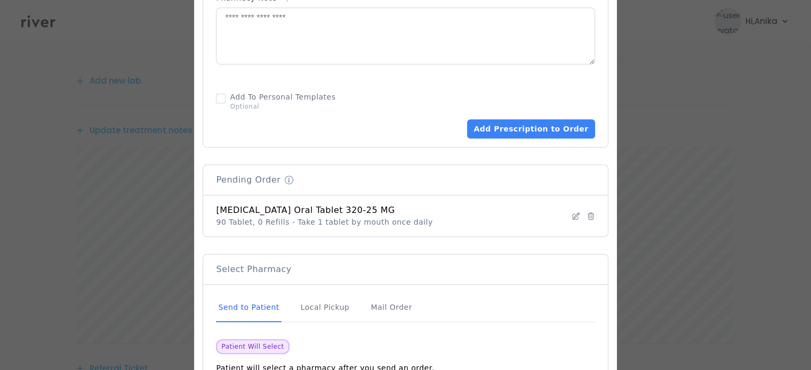
scroll to position [708, 0]
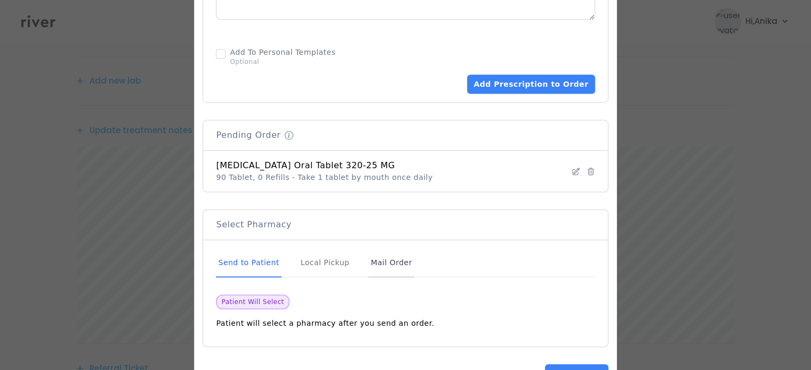
click at [385, 263] on div "Mail Order" at bounding box center [390, 263] width 45 height 29
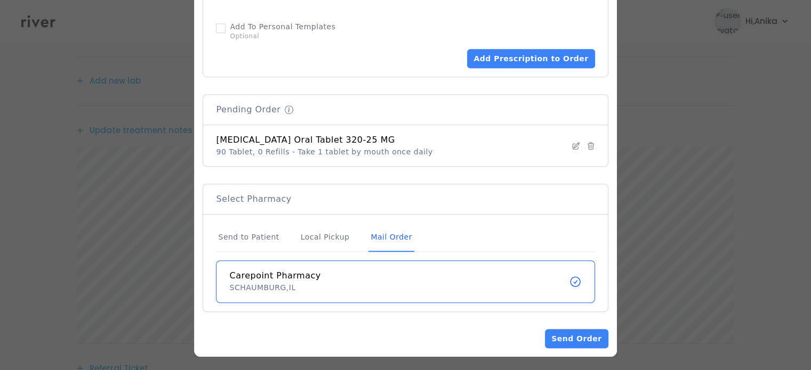
scroll to position [735, 0]
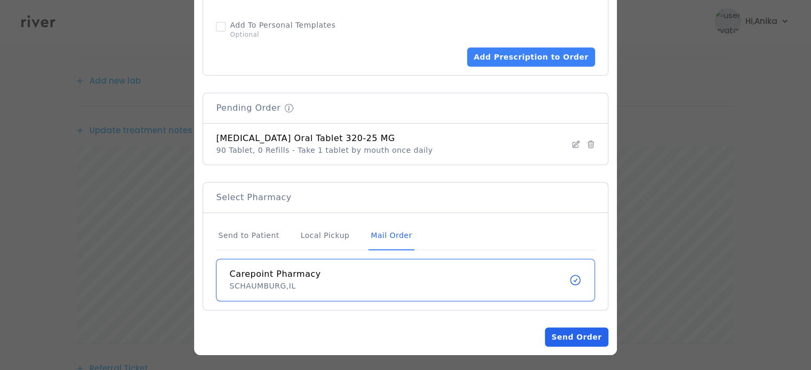
click at [546, 330] on button "Send Order" at bounding box center [576, 337] width 63 height 19
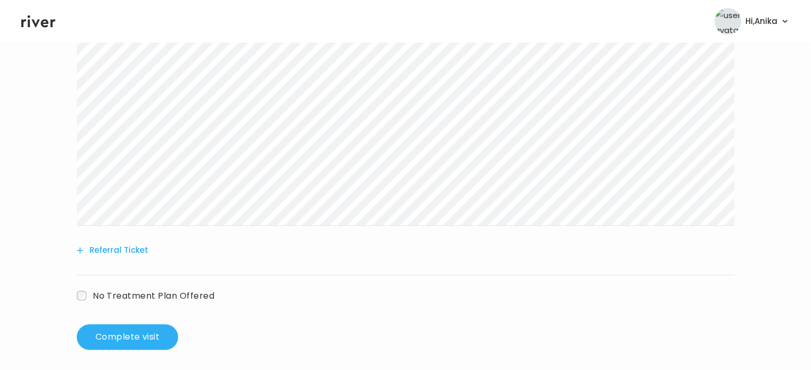
scroll to position [396, 0]
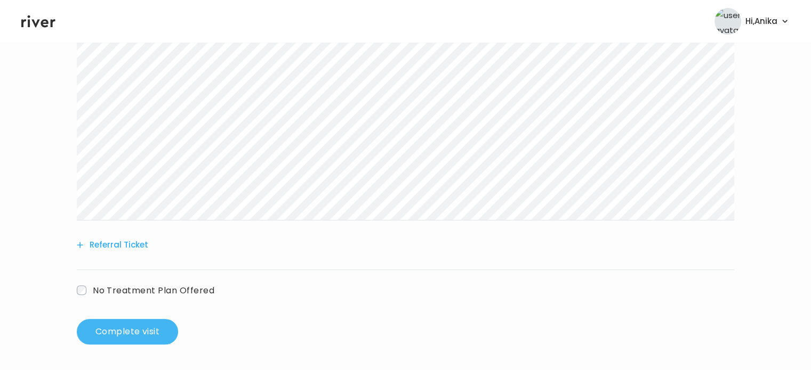
click at [108, 328] on button "Complete visit" at bounding box center [127, 332] width 101 height 26
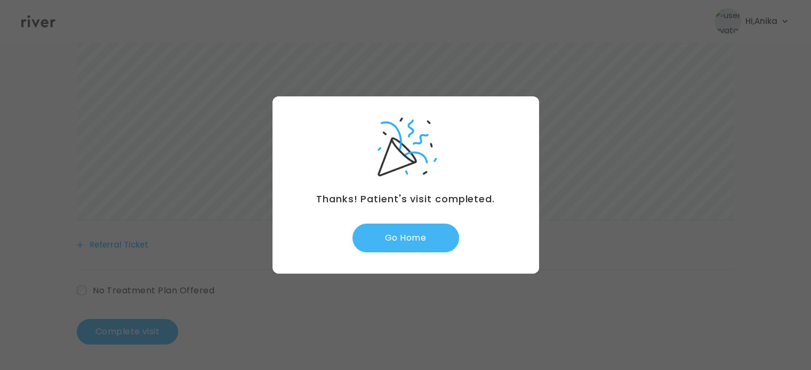
click at [407, 241] on button "Go Home" at bounding box center [405, 238] width 107 height 29
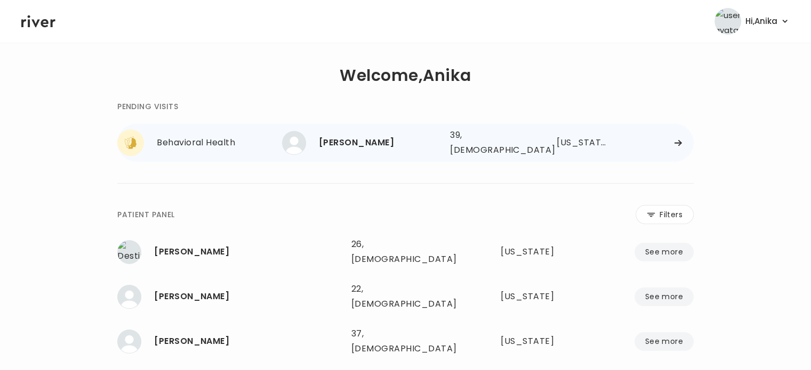
click at [417, 140] on div "[PERSON_NAME]" at bounding box center [380, 142] width 123 height 15
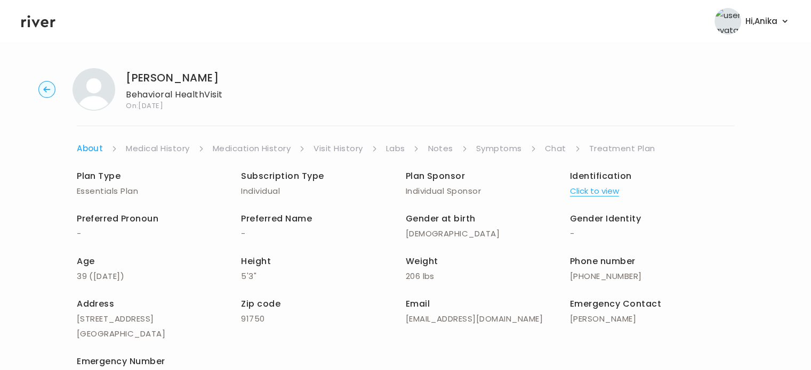
click at [594, 197] on button "Click to view" at bounding box center [594, 191] width 49 height 15
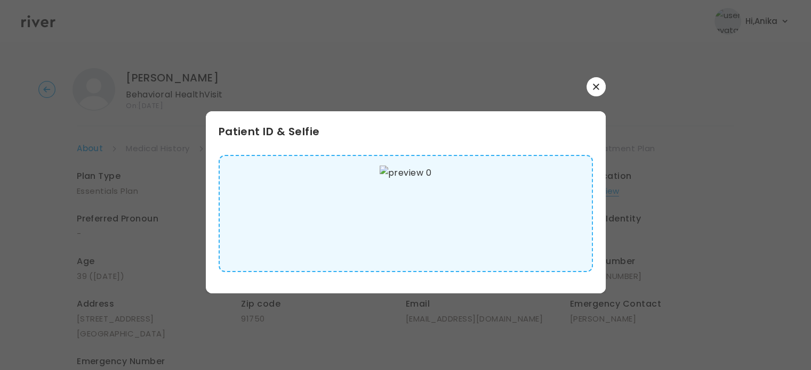
click at [590, 83] on button "button" at bounding box center [595, 86] width 19 height 19
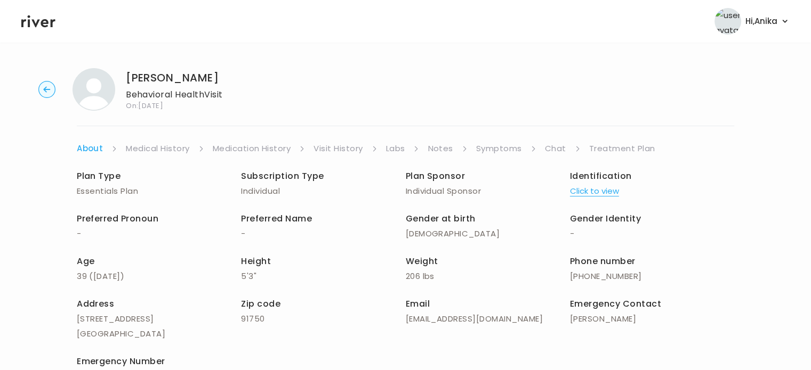
click at [270, 144] on link "Medication History" at bounding box center [252, 148] width 78 height 15
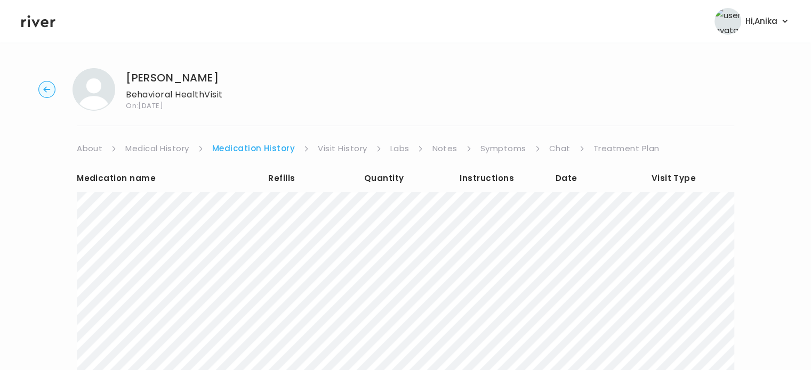
click at [333, 150] on link "Visit History" at bounding box center [342, 148] width 49 height 15
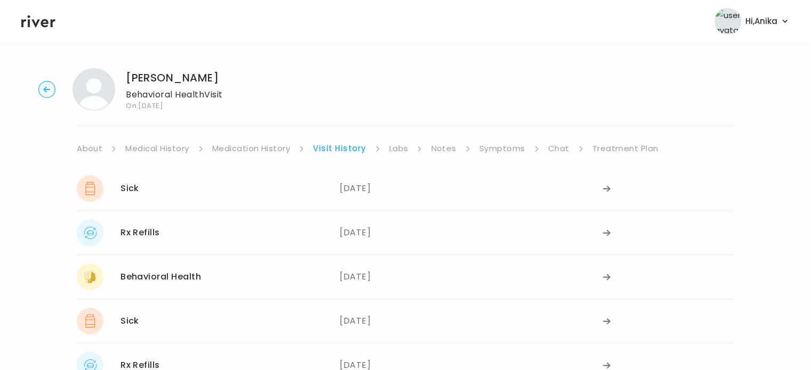
click at [403, 150] on link "Labs" at bounding box center [398, 148] width 19 height 15
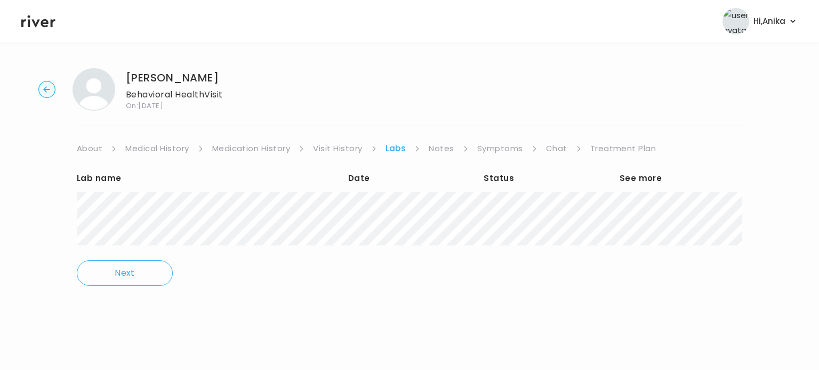
click at [442, 143] on link "Notes" at bounding box center [440, 148] width 25 height 15
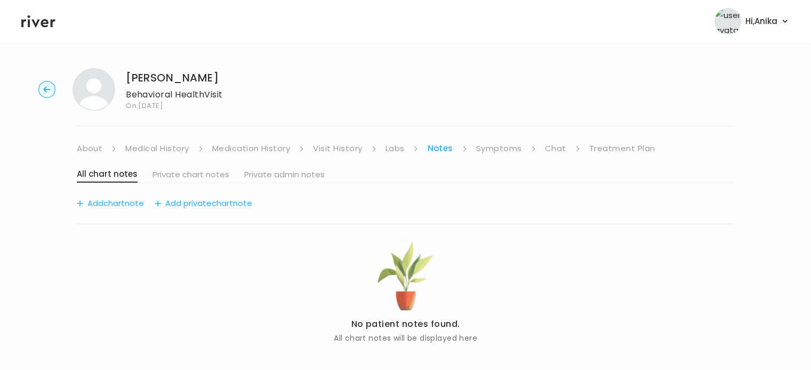
click at [501, 146] on link "Symptoms" at bounding box center [499, 148] width 46 height 15
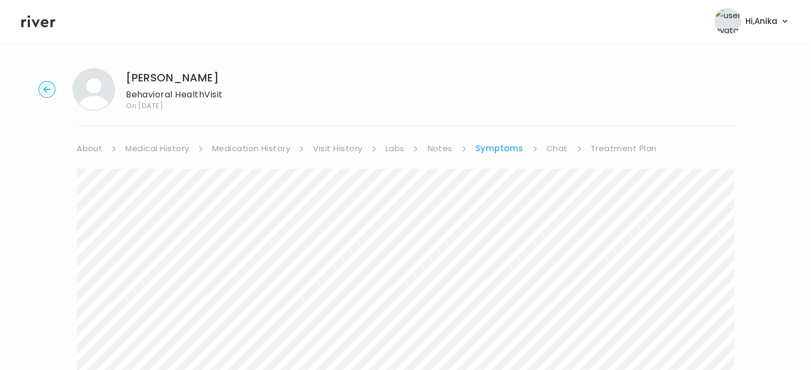
click at [334, 145] on link "Visit History" at bounding box center [337, 148] width 49 height 15
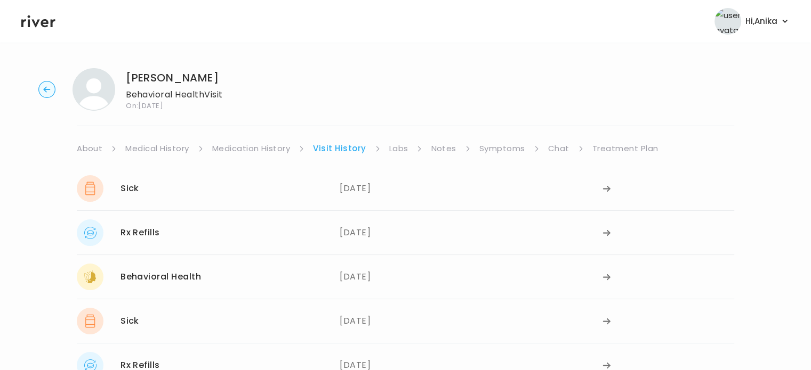
click at [244, 144] on link "Medication History" at bounding box center [251, 148] width 78 height 15
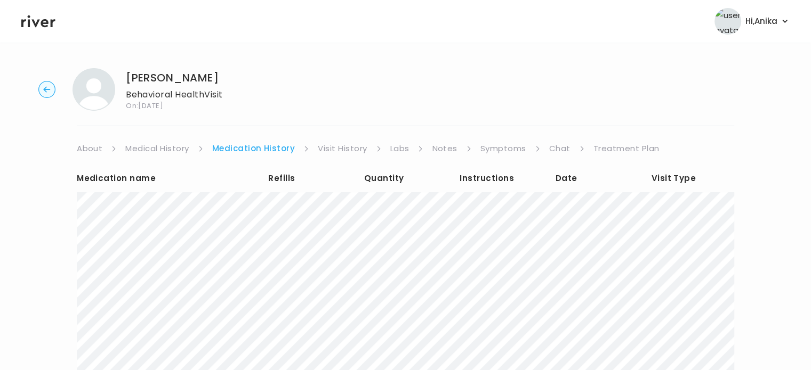
click at [330, 151] on link "Visit History" at bounding box center [342, 148] width 49 height 15
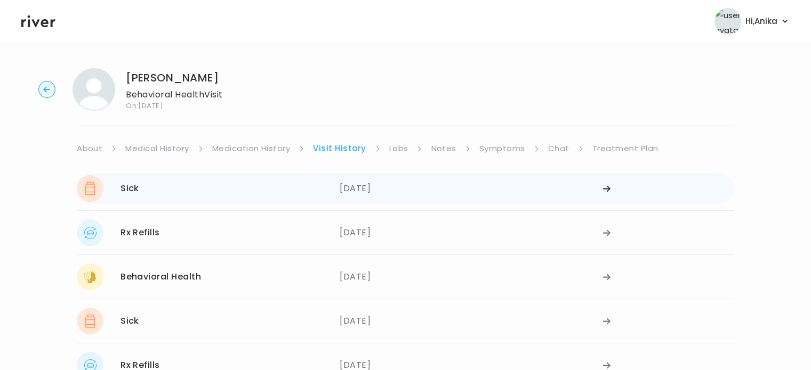
click at [368, 197] on div "06/30/2025" at bounding box center [470, 188] width 263 height 27
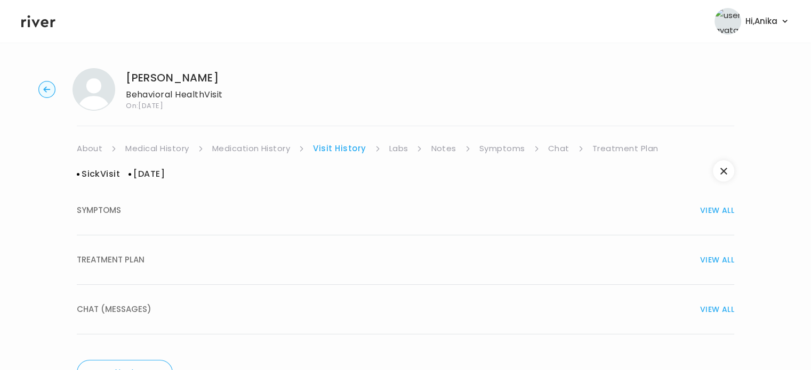
click at [385, 254] on div "TREATMENT PLAN VIEW ALL" at bounding box center [405, 260] width 657 height 15
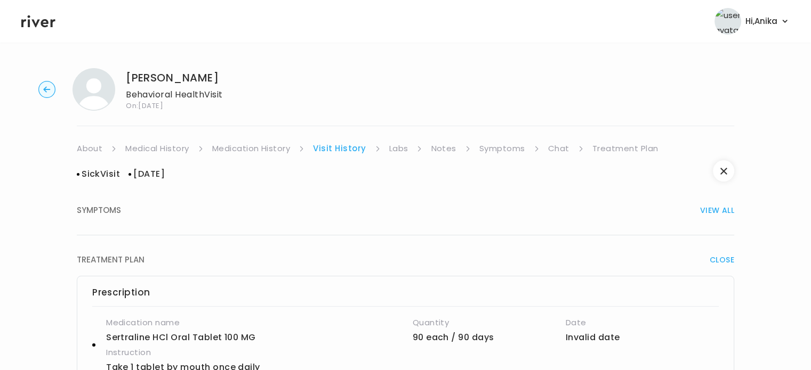
click at [554, 149] on link "Chat" at bounding box center [558, 148] width 21 height 15
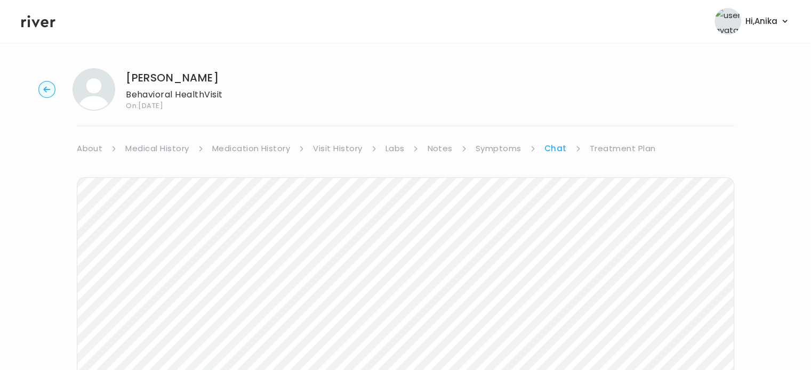
click at [48, 17] on icon at bounding box center [38, 21] width 34 height 16
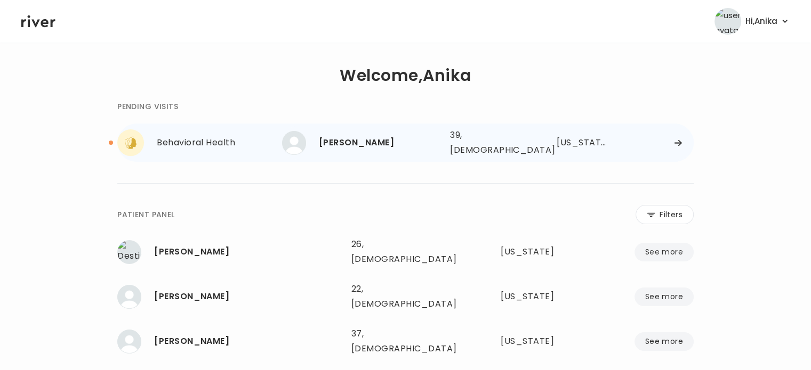
click at [409, 139] on div "crystal lizama" at bounding box center [380, 142] width 123 height 15
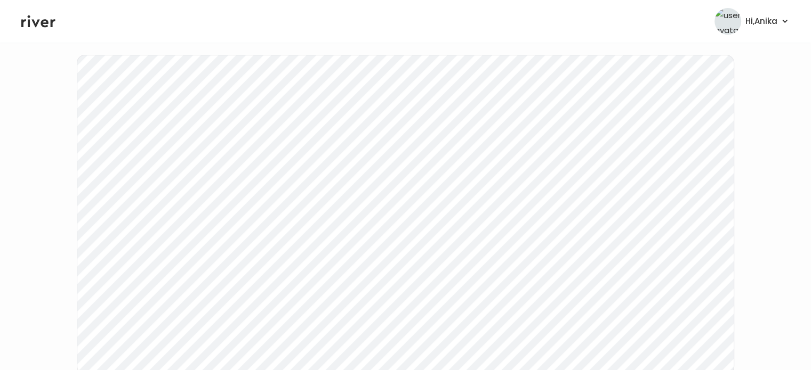
scroll to position [124, 0]
click at [43, 23] on icon at bounding box center [38, 21] width 34 height 12
